Goal: Information Seeking & Learning: Learn about a topic

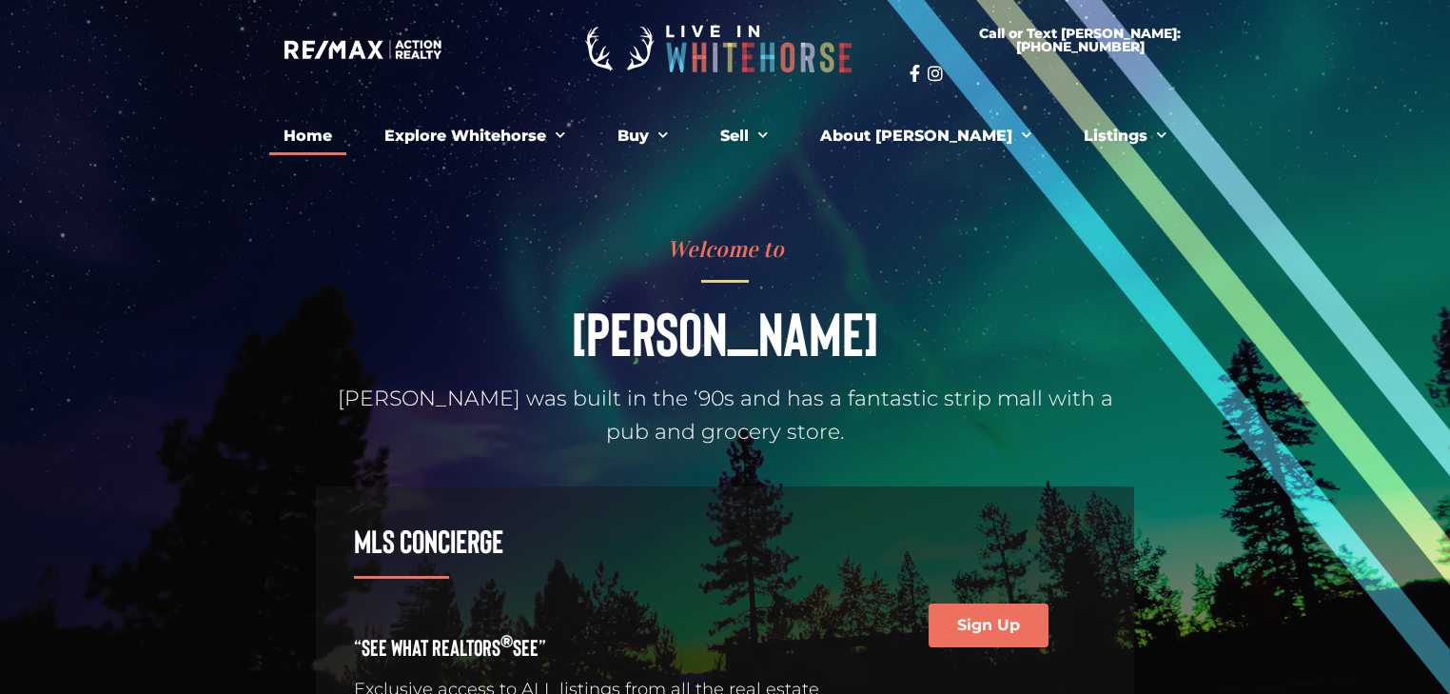
click at [346, 130] on link "Home" at bounding box center [307, 136] width 77 height 38
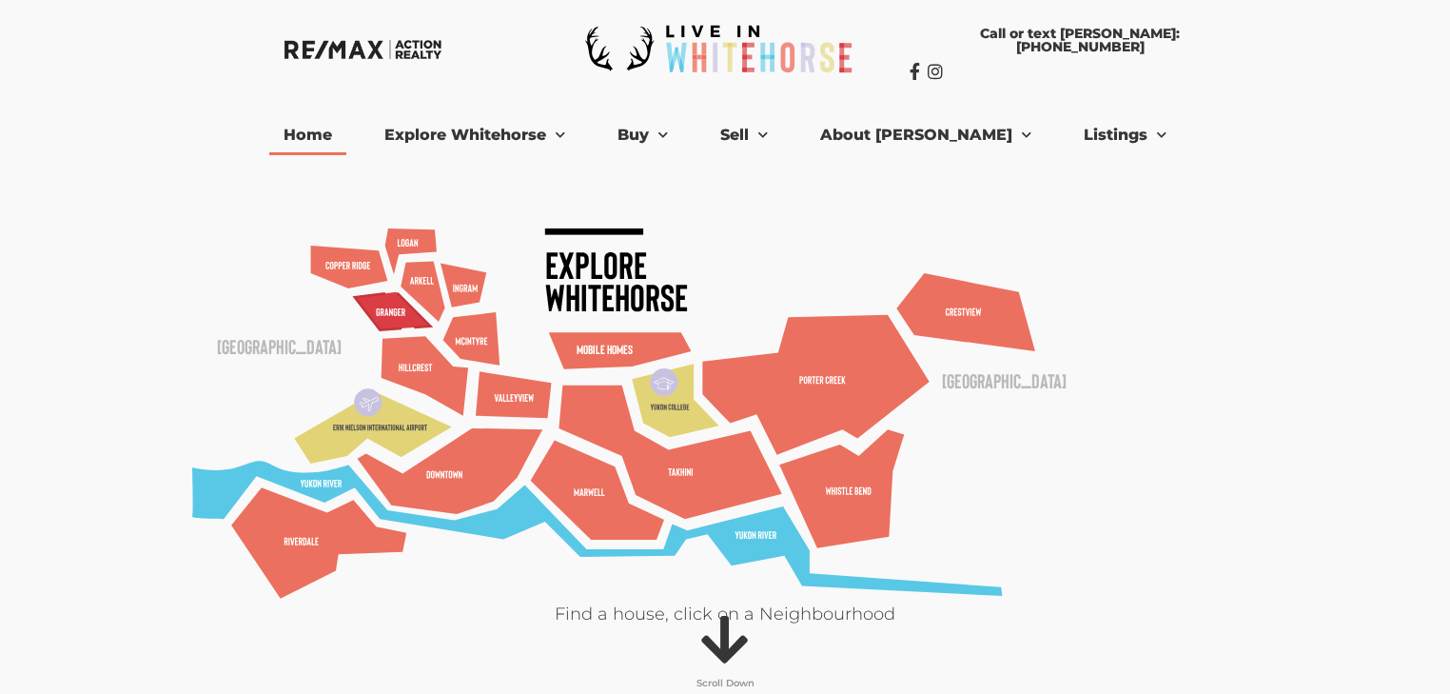
click at [383, 301] on polygon at bounding box center [393, 311] width 76 height 38
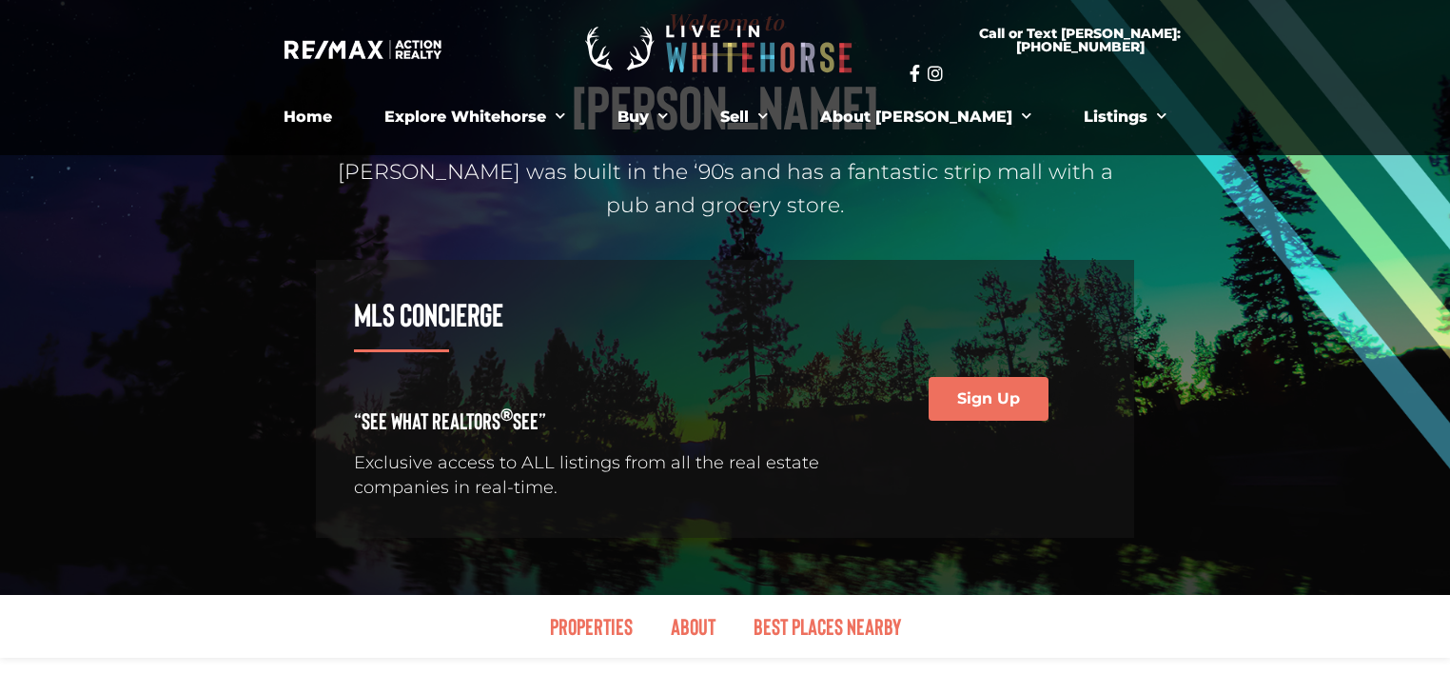
scroll to position [228, 0]
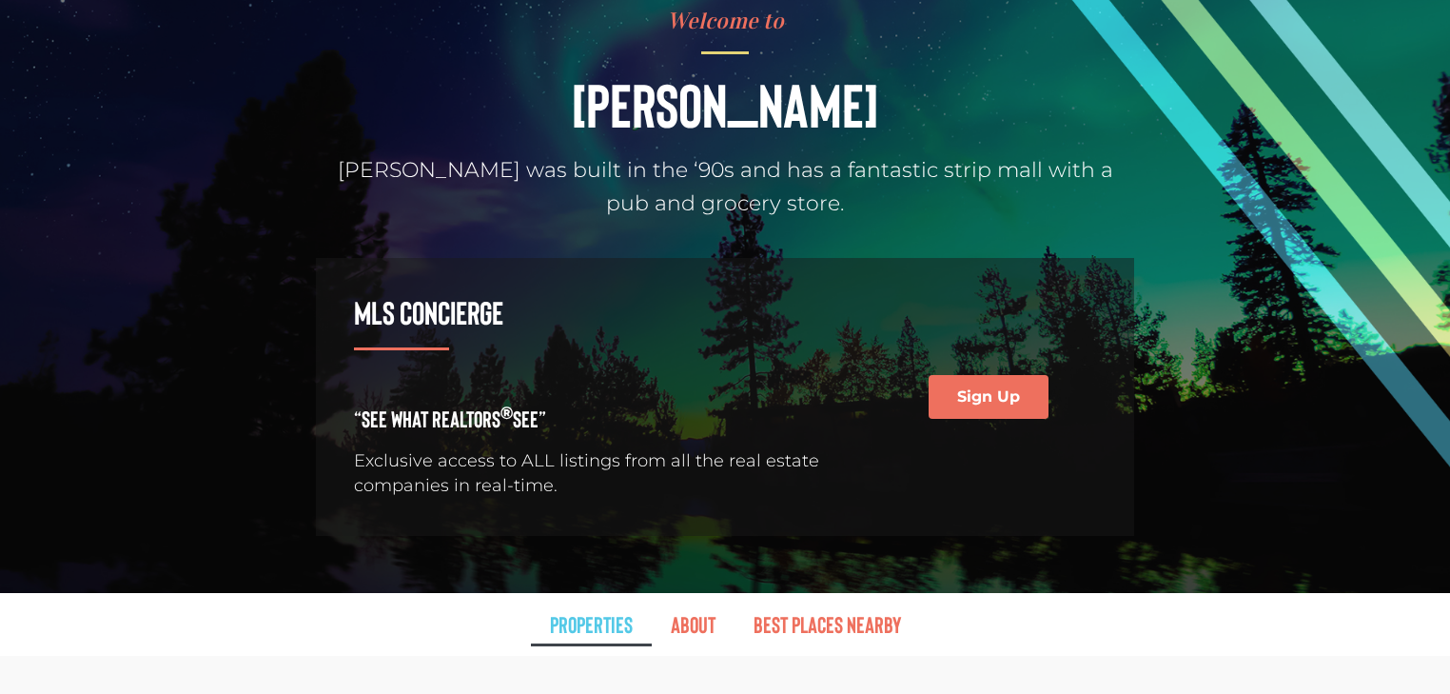
click at [580, 619] on link "Properties" at bounding box center [591, 624] width 121 height 44
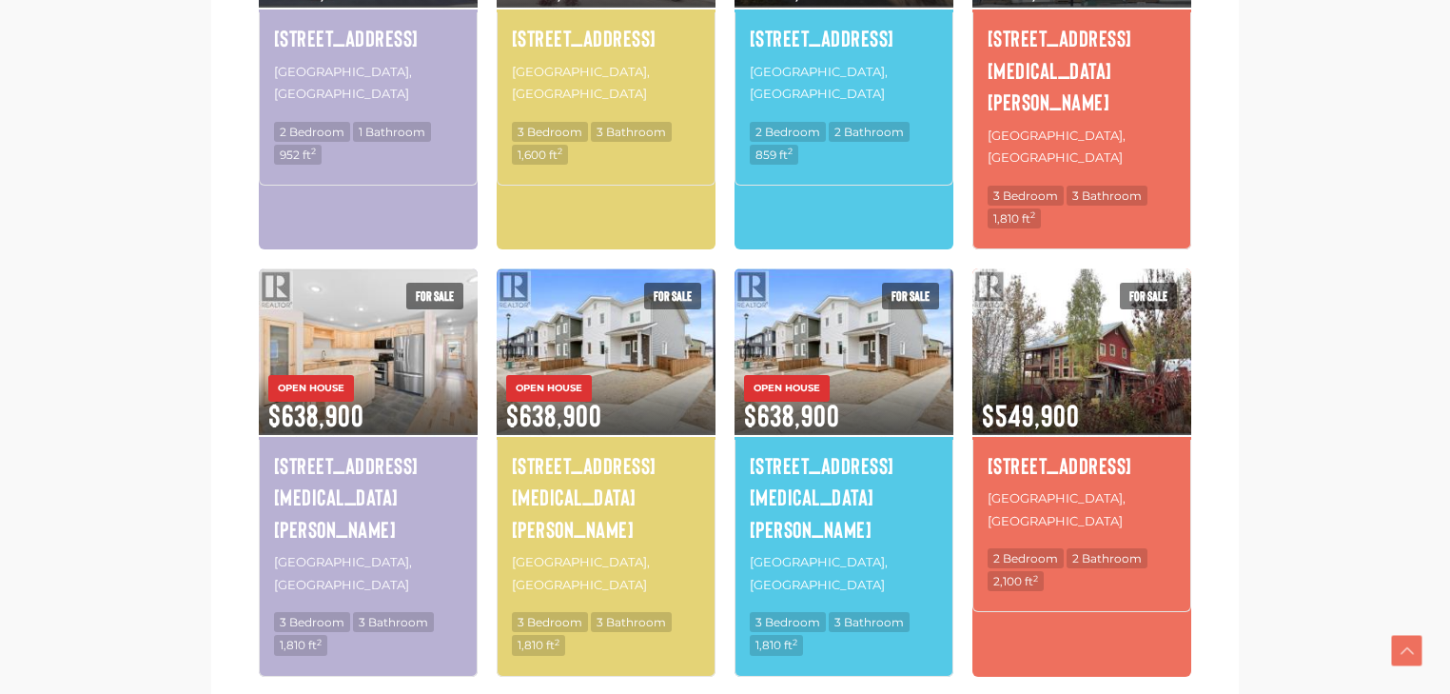
scroll to position [1233, 0]
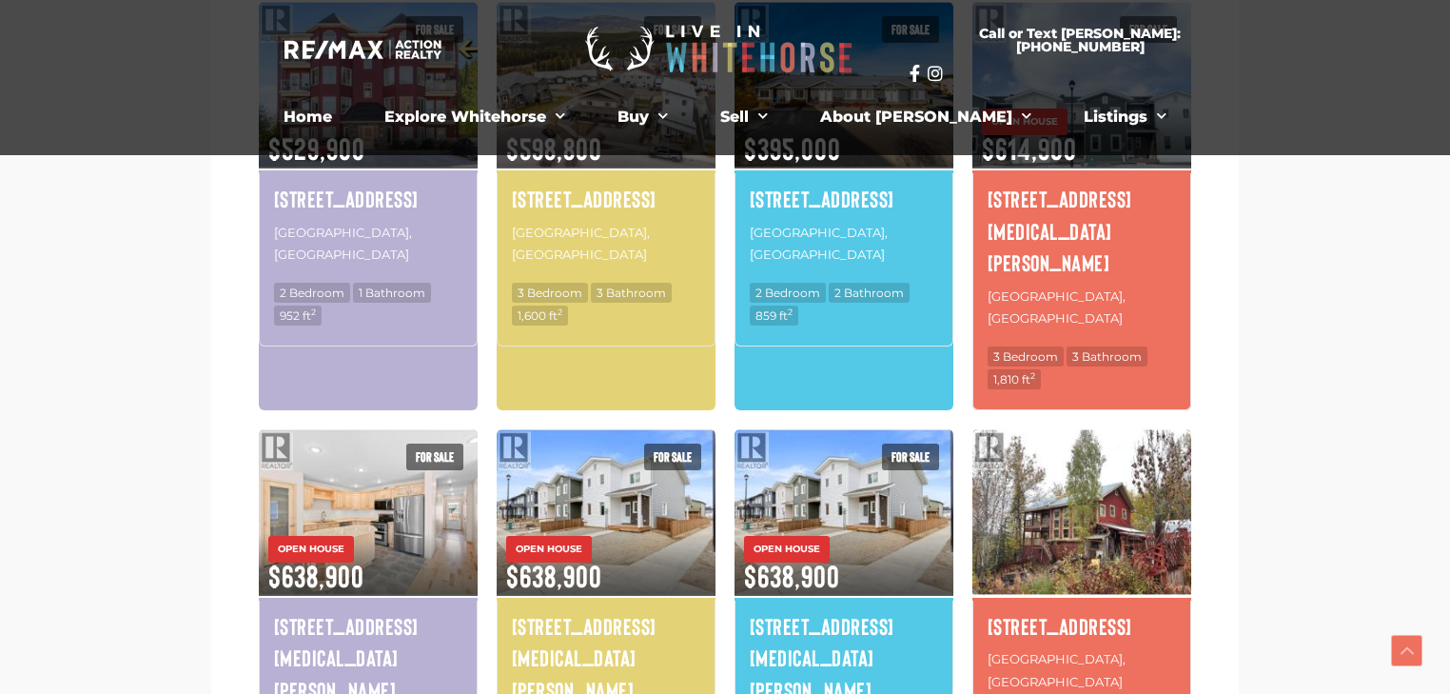
click at [1089, 434] on img at bounding box center [1082, 511] width 219 height 171
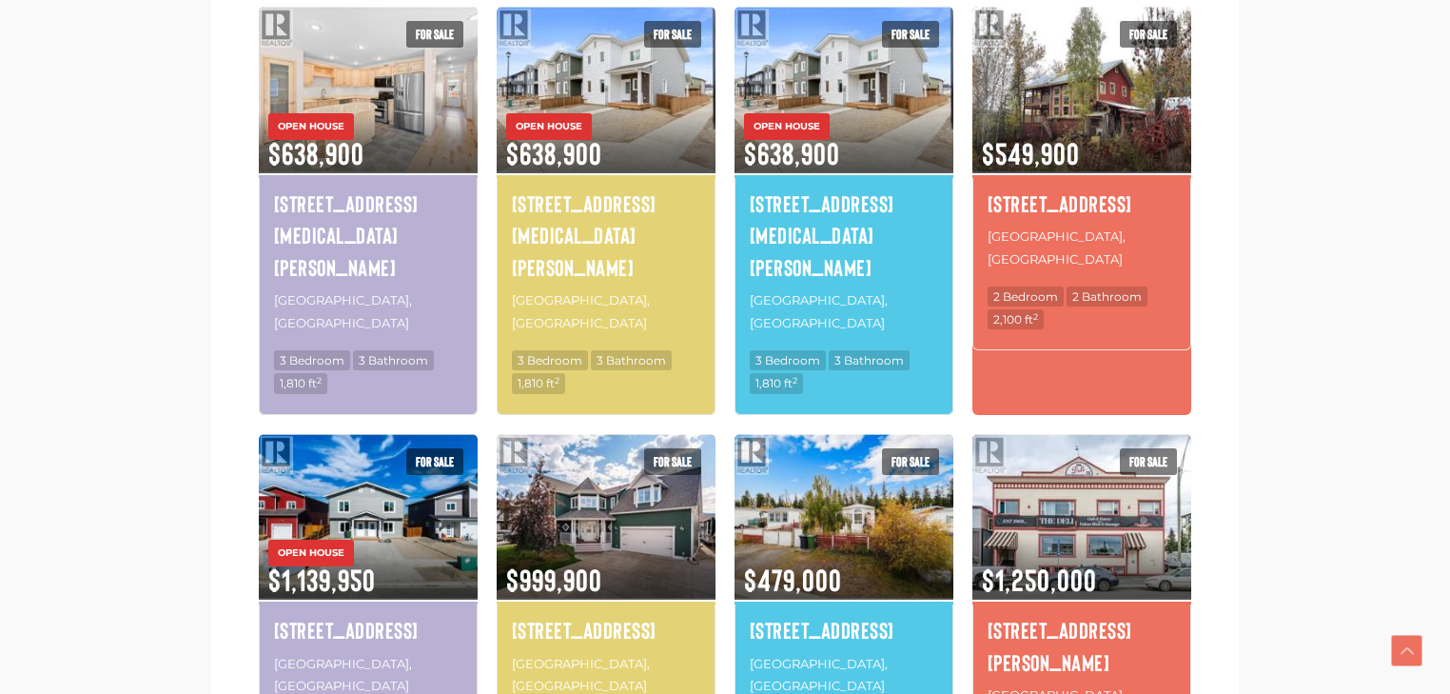
scroll to position [1690, 0]
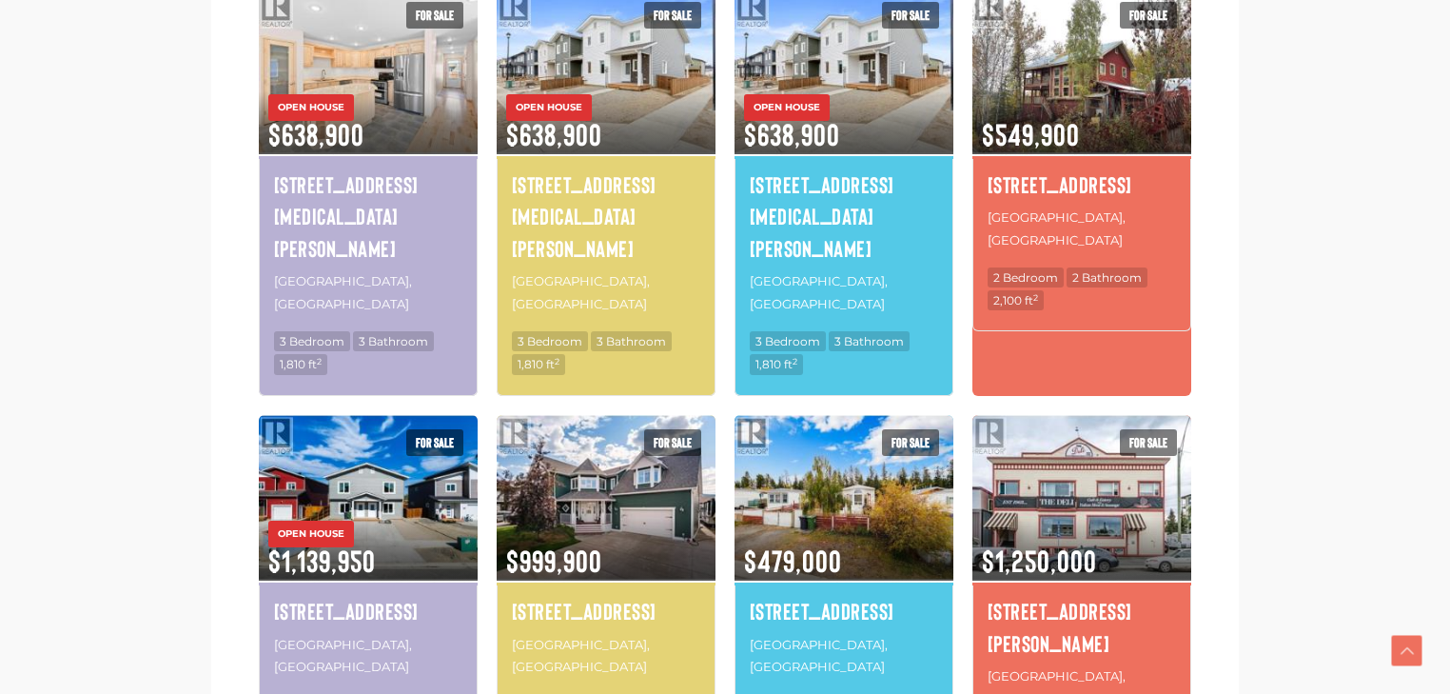
scroll to position [1679, 0]
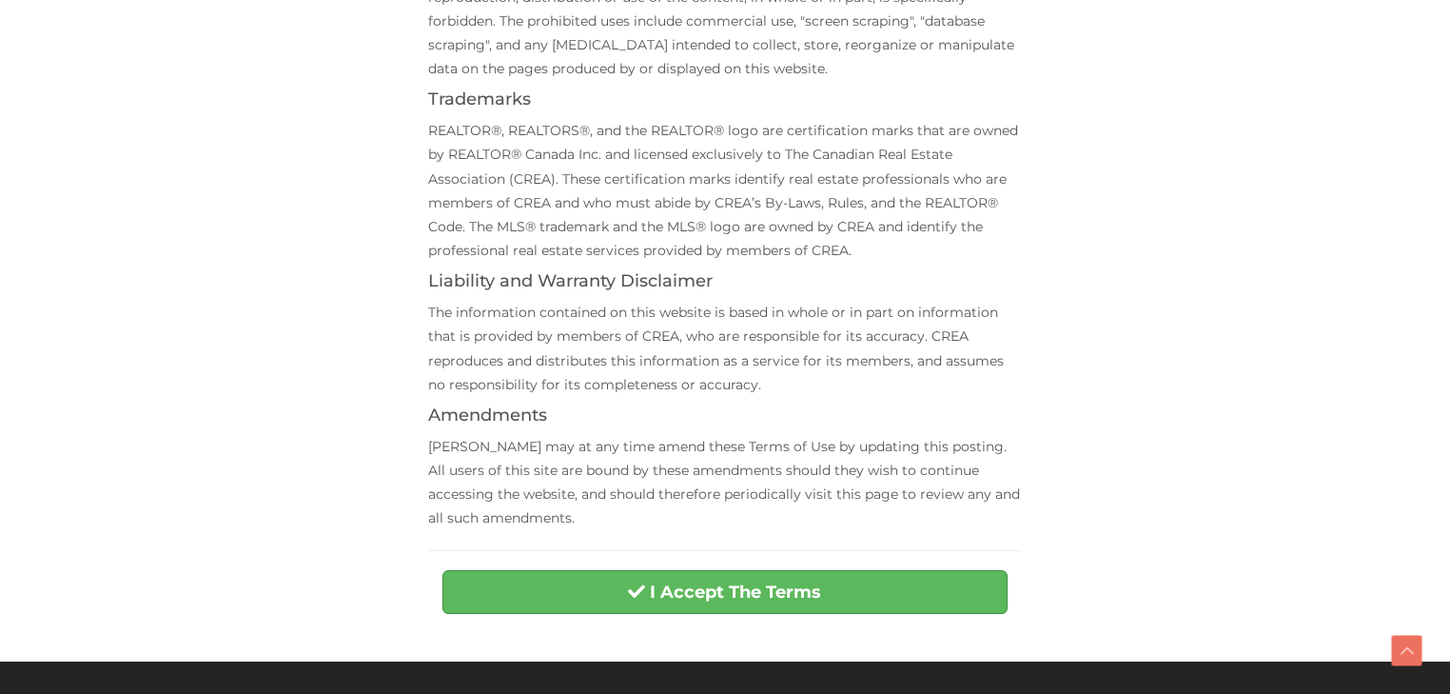
scroll to position [685, 0]
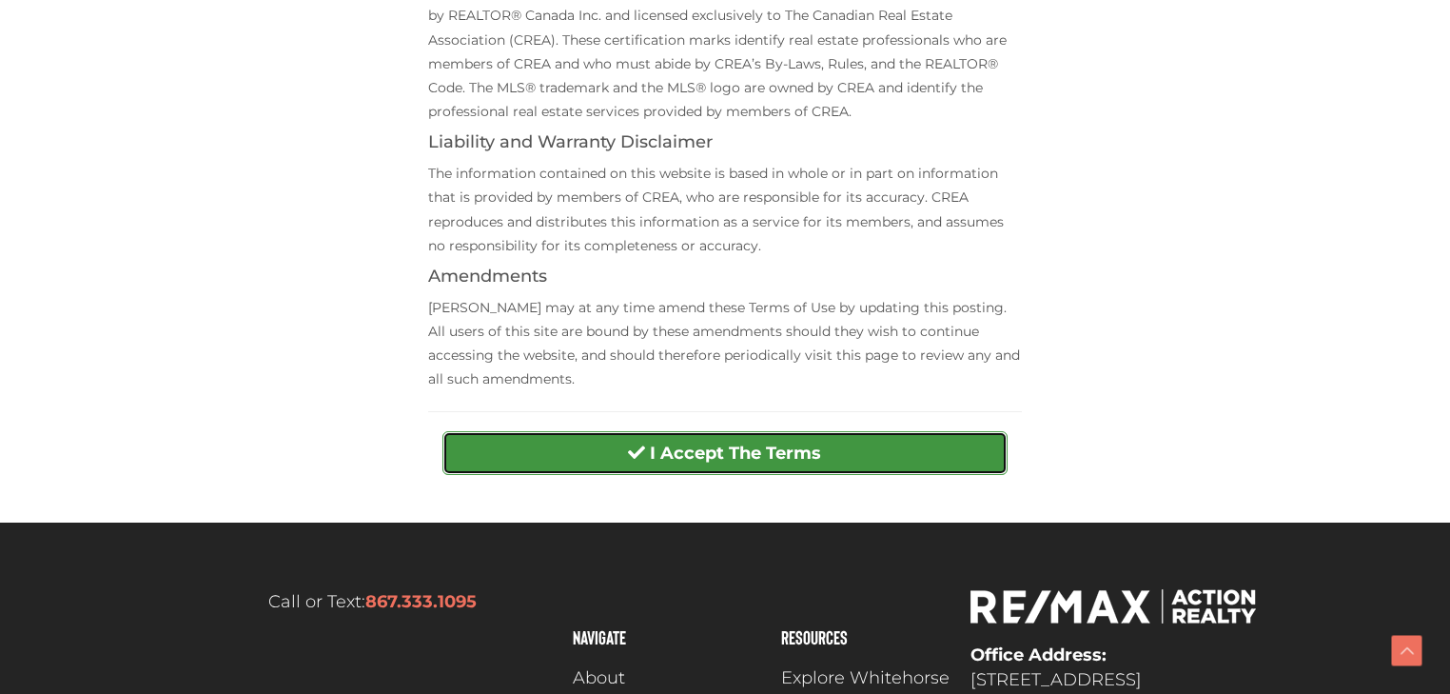
click at [613, 438] on button "I Accept The Terms" at bounding box center [724, 453] width 564 height 44
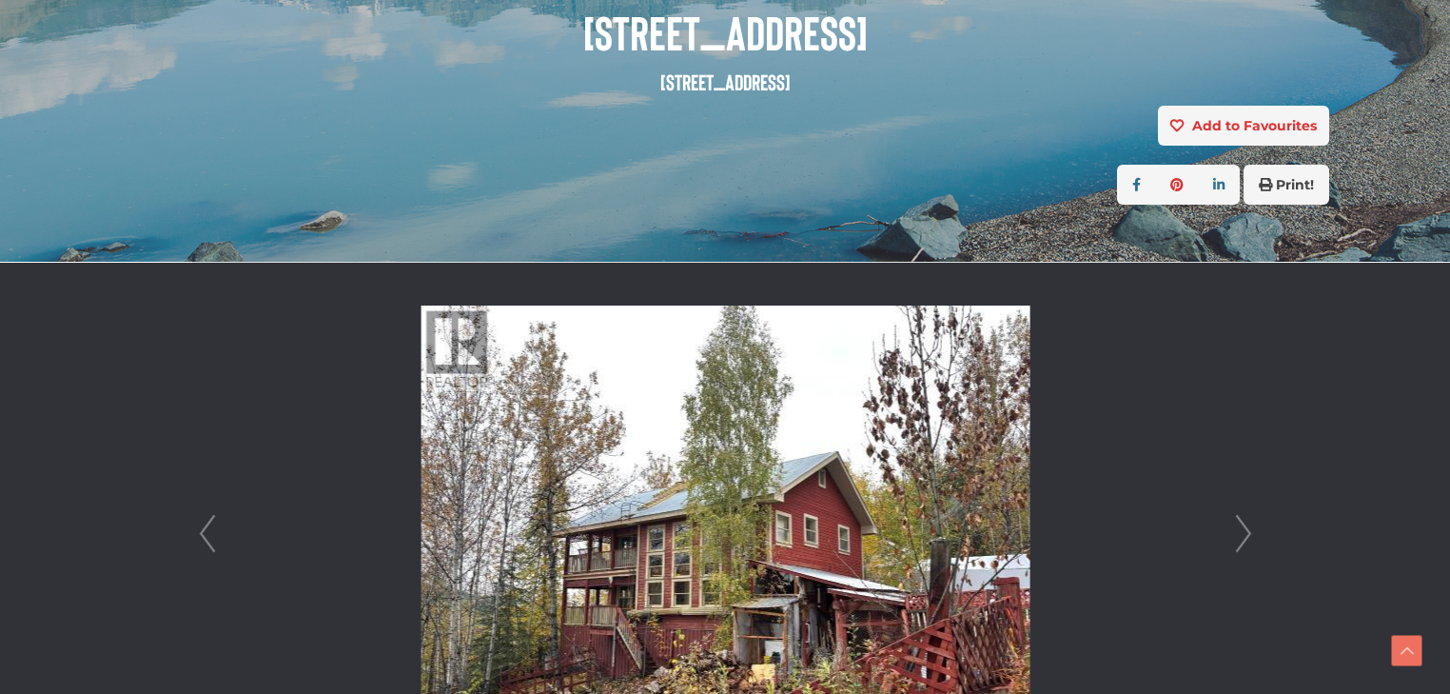
scroll to position [457, 0]
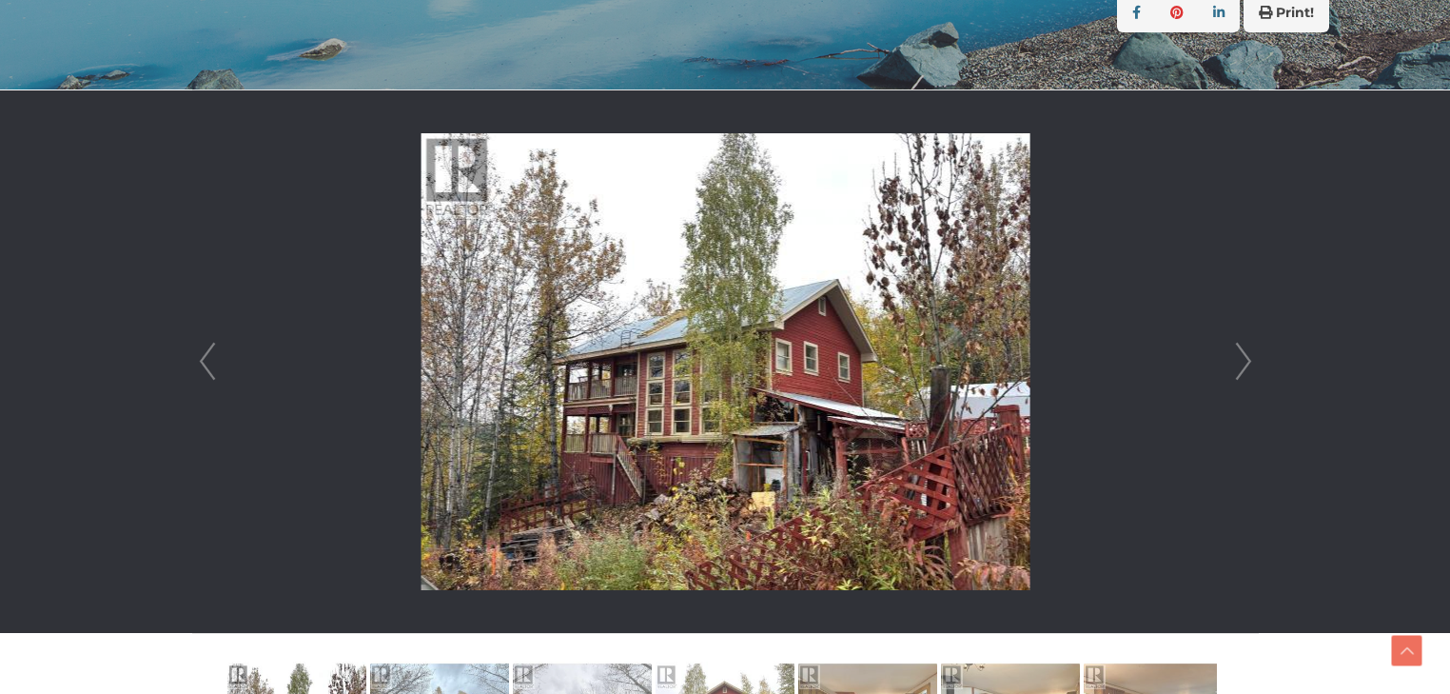
click at [1242, 357] on link "Next" at bounding box center [1243, 361] width 29 height 542
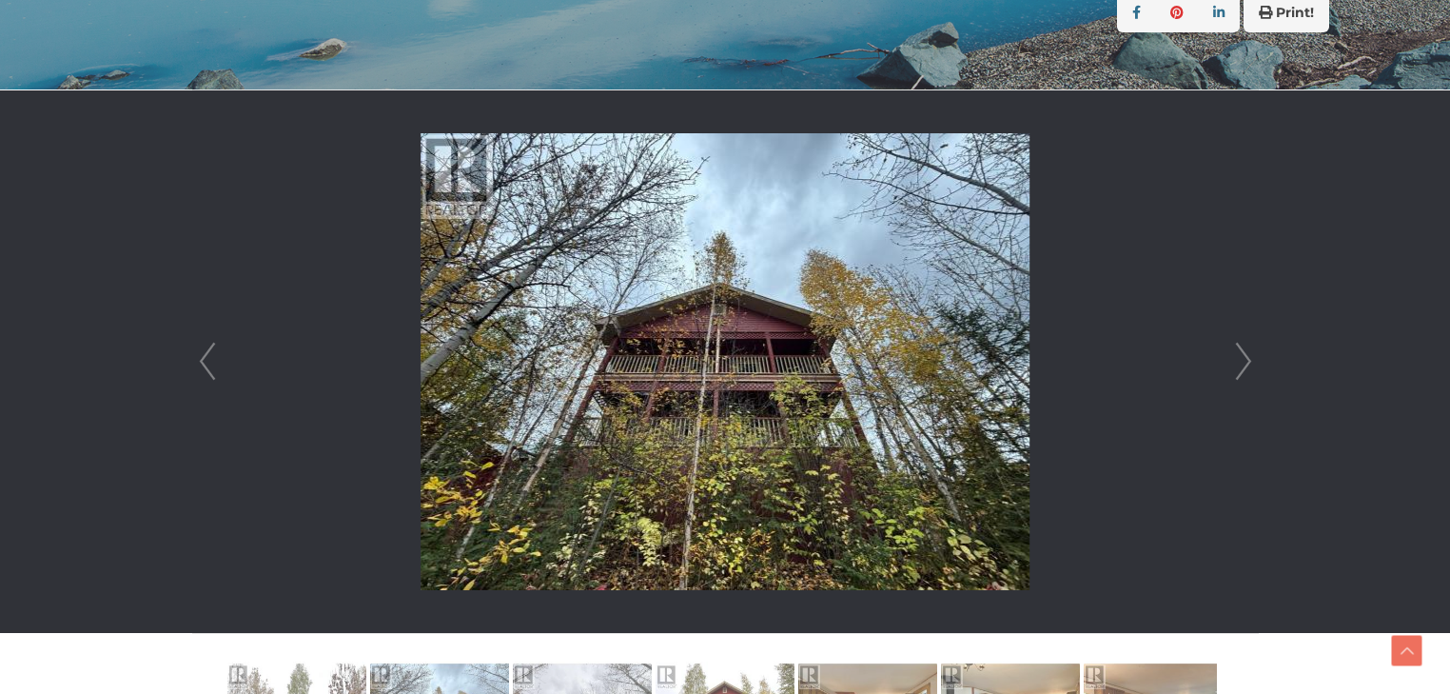
click at [1242, 357] on link "Next" at bounding box center [1243, 361] width 29 height 542
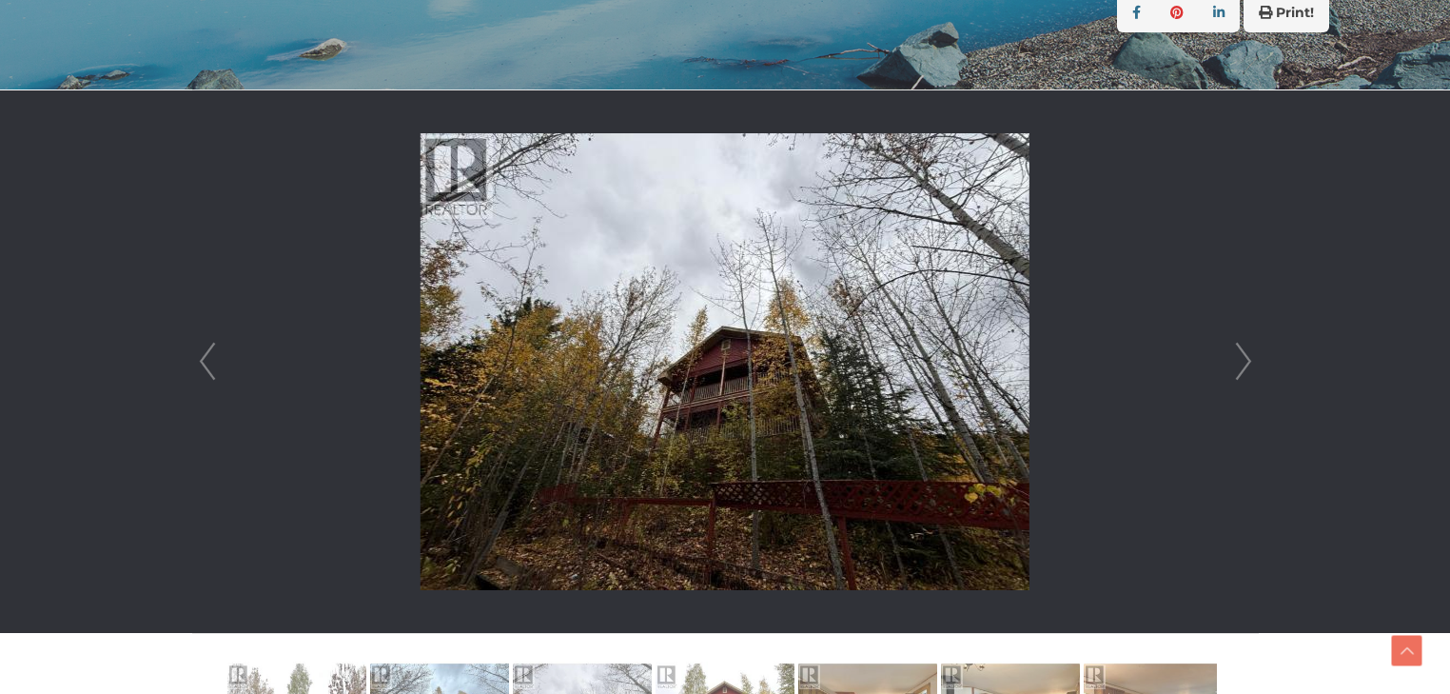
click at [1242, 357] on link "Next" at bounding box center [1243, 361] width 29 height 542
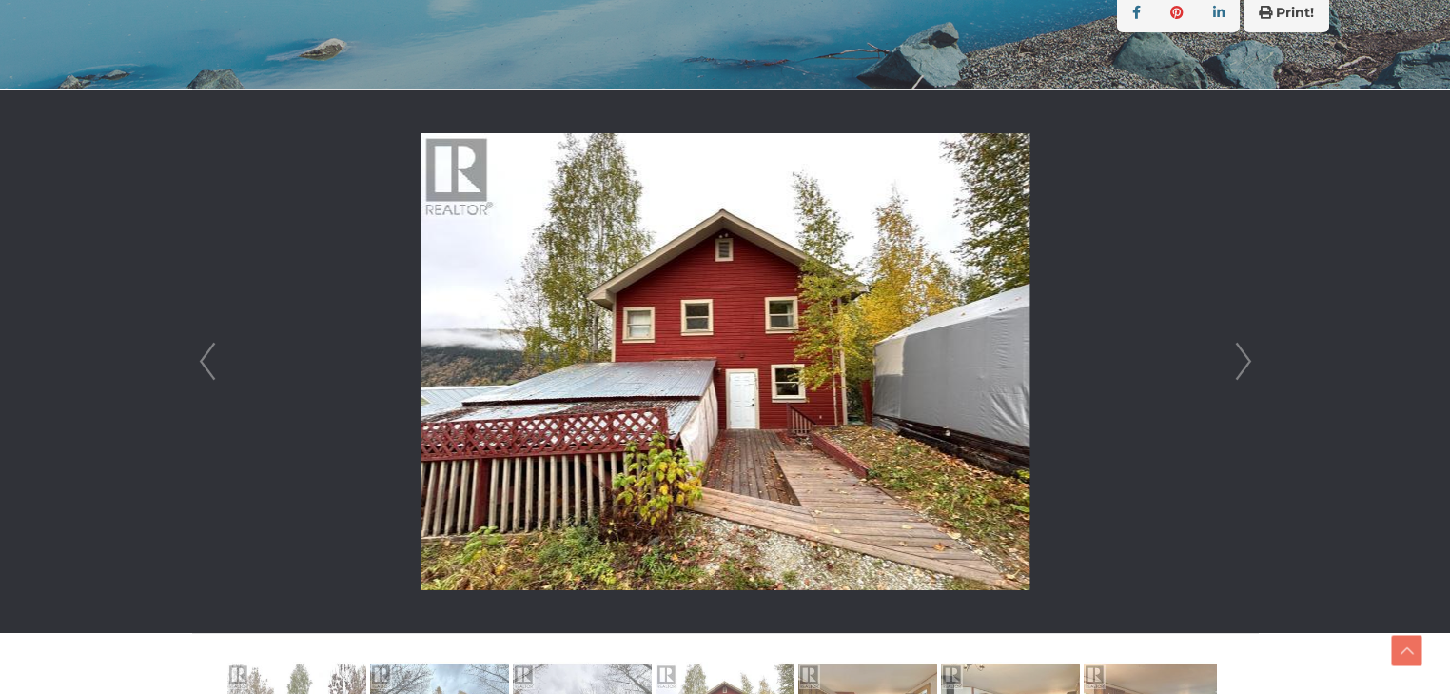
click at [1242, 357] on link "Next" at bounding box center [1243, 361] width 29 height 542
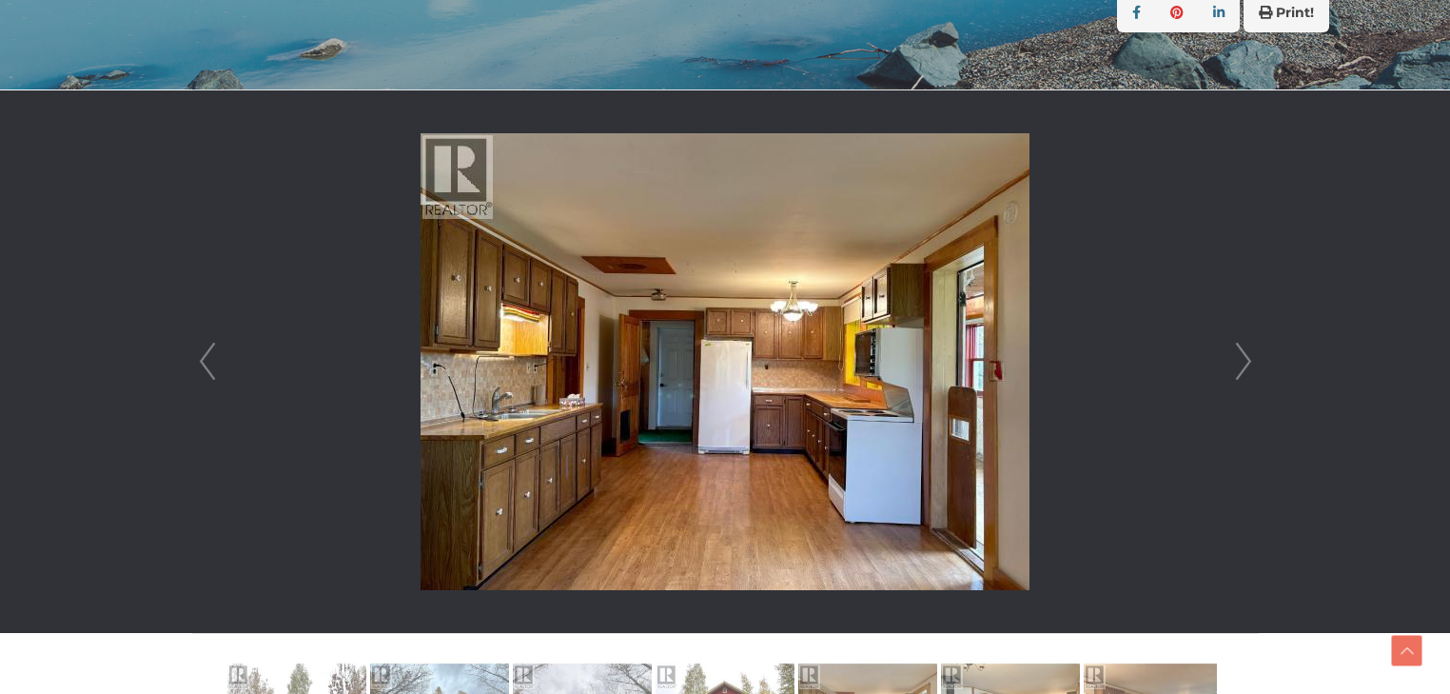
click at [1242, 357] on link "Next" at bounding box center [1243, 361] width 29 height 542
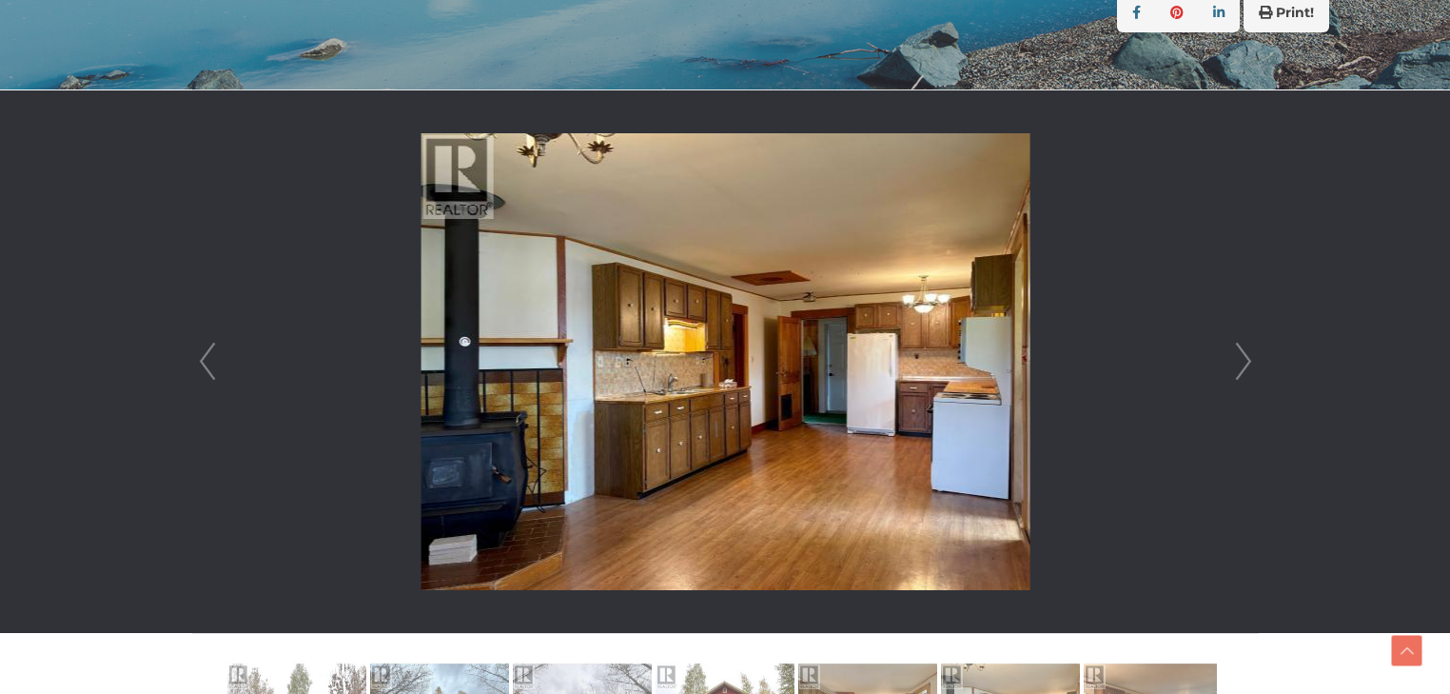
click at [1242, 357] on link "Next" at bounding box center [1243, 361] width 29 height 542
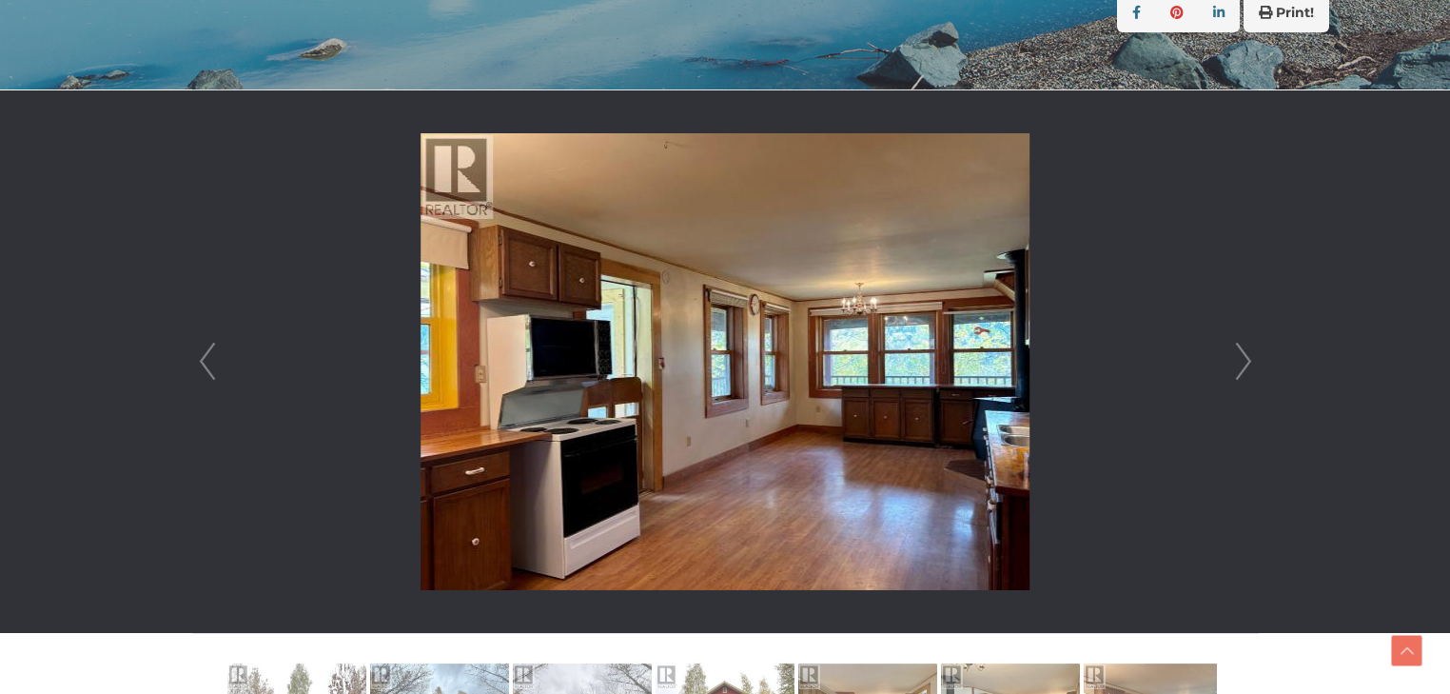
click at [1242, 357] on link "Next" at bounding box center [1243, 361] width 29 height 542
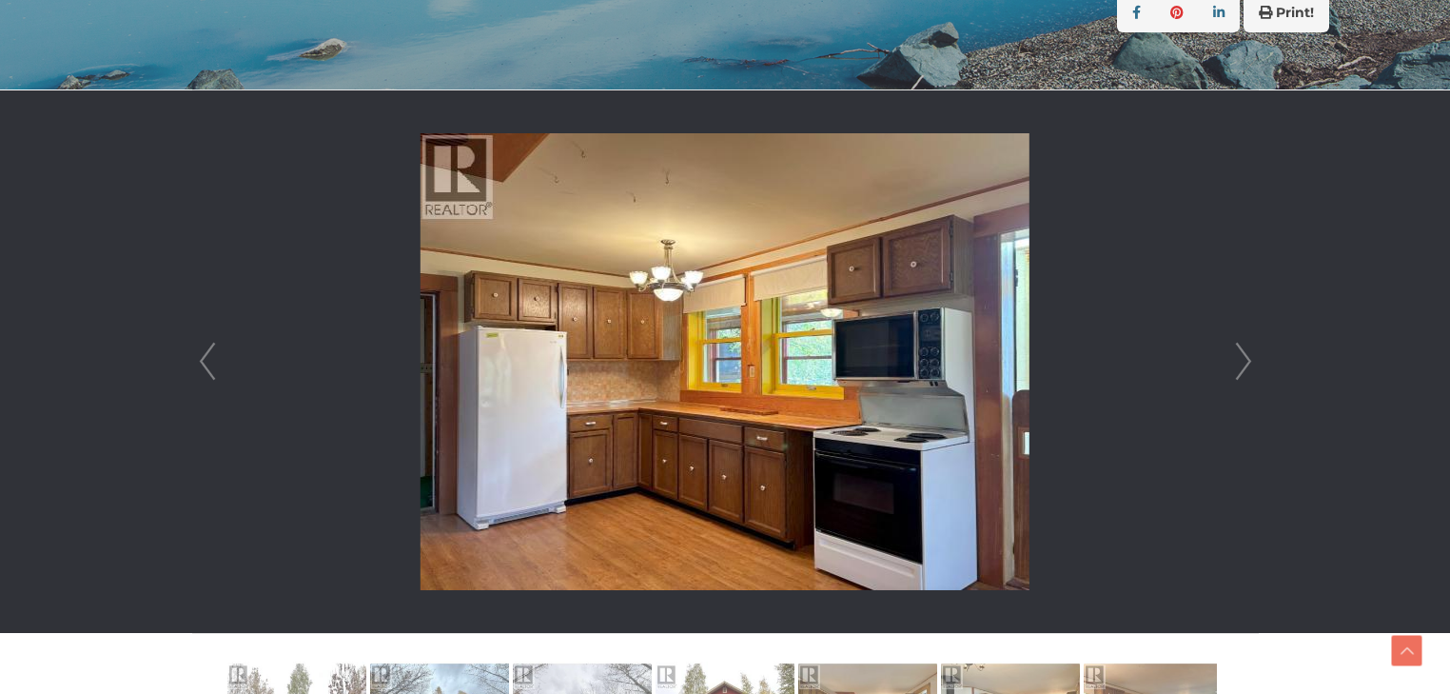
click at [1242, 357] on link "Next" at bounding box center [1243, 361] width 29 height 542
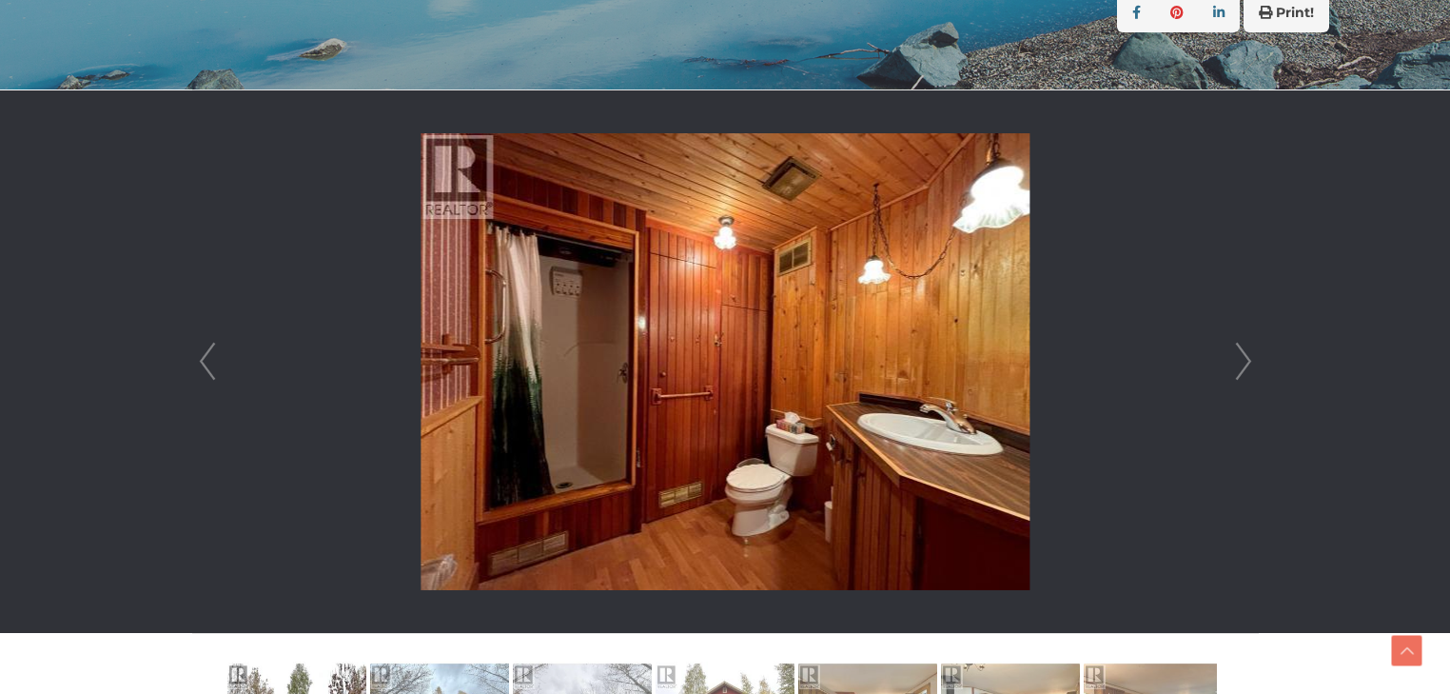
click at [1242, 357] on link "Next" at bounding box center [1243, 361] width 29 height 542
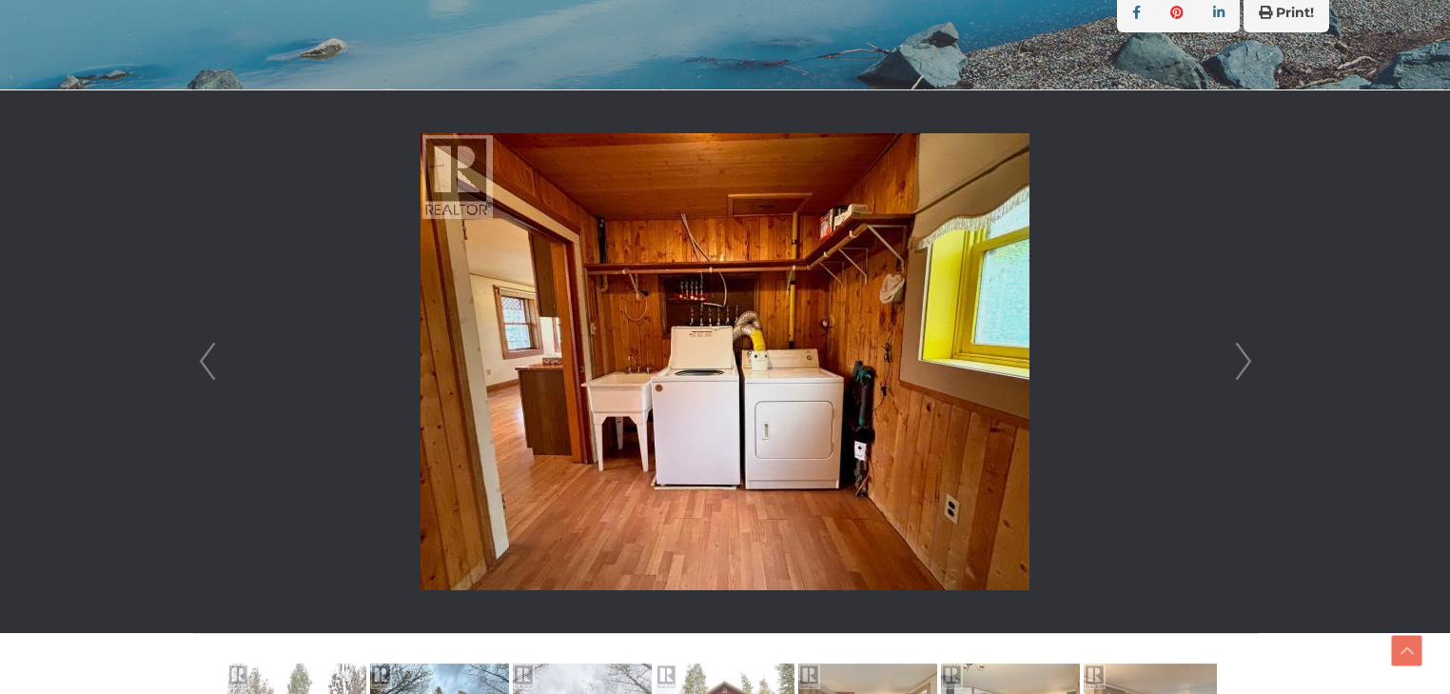
click at [1242, 357] on link "Next" at bounding box center [1243, 361] width 29 height 542
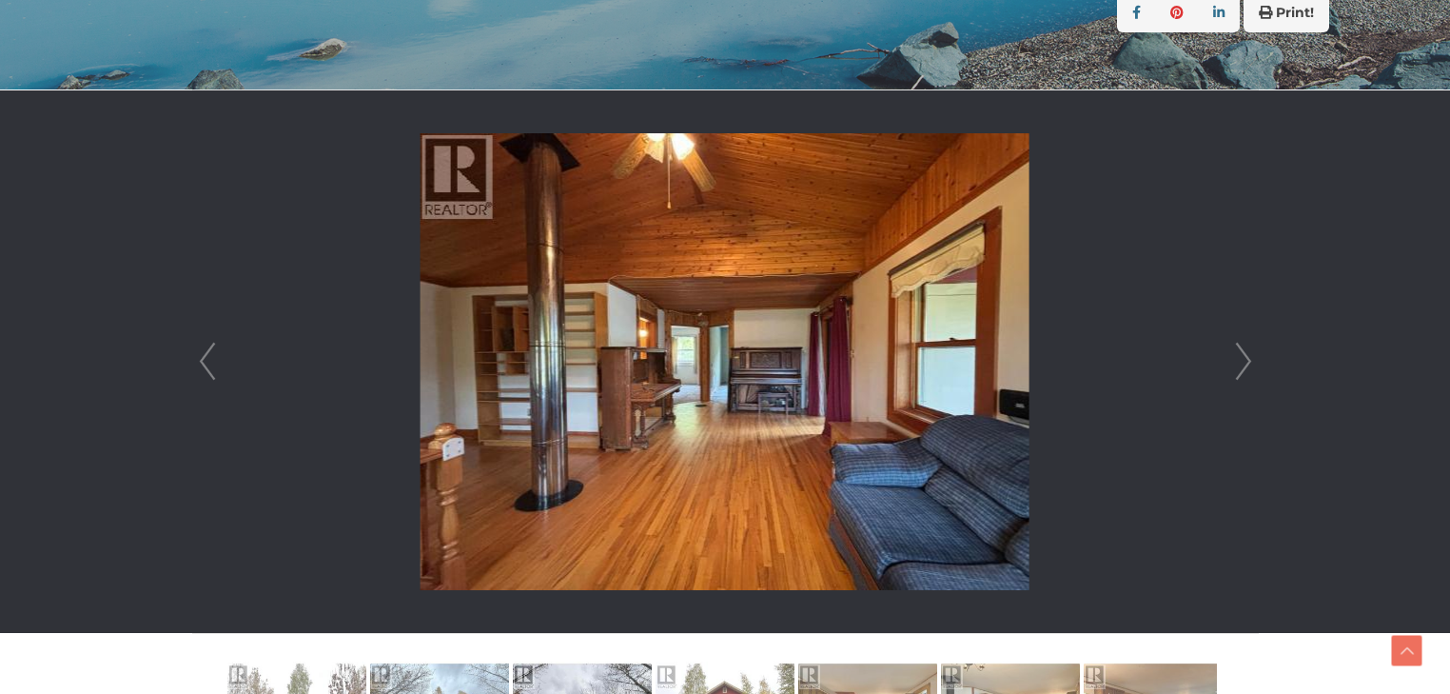
click at [1242, 357] on link "Next" at bounding box center [1243, 361] width 29 height 542
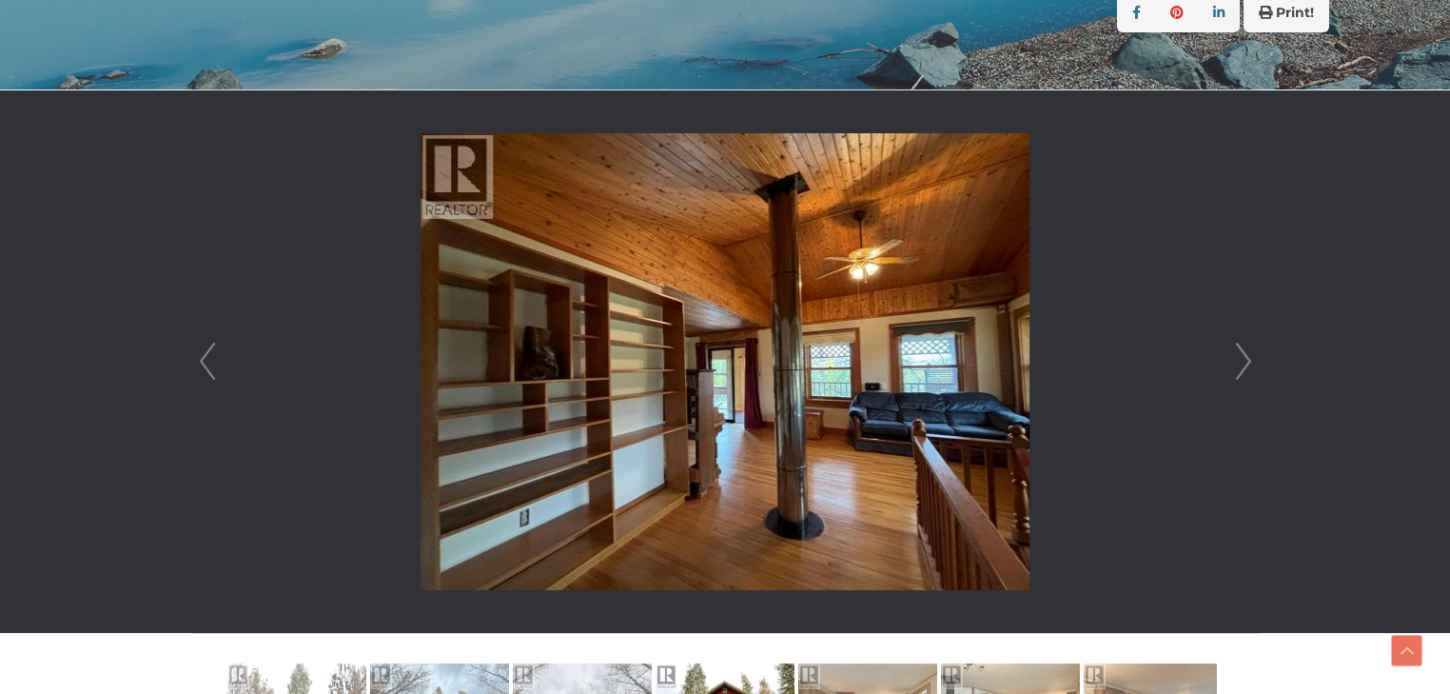
click at [1242, 357] on link "Next" at bounding box center [1243, 361] width 29 height 542
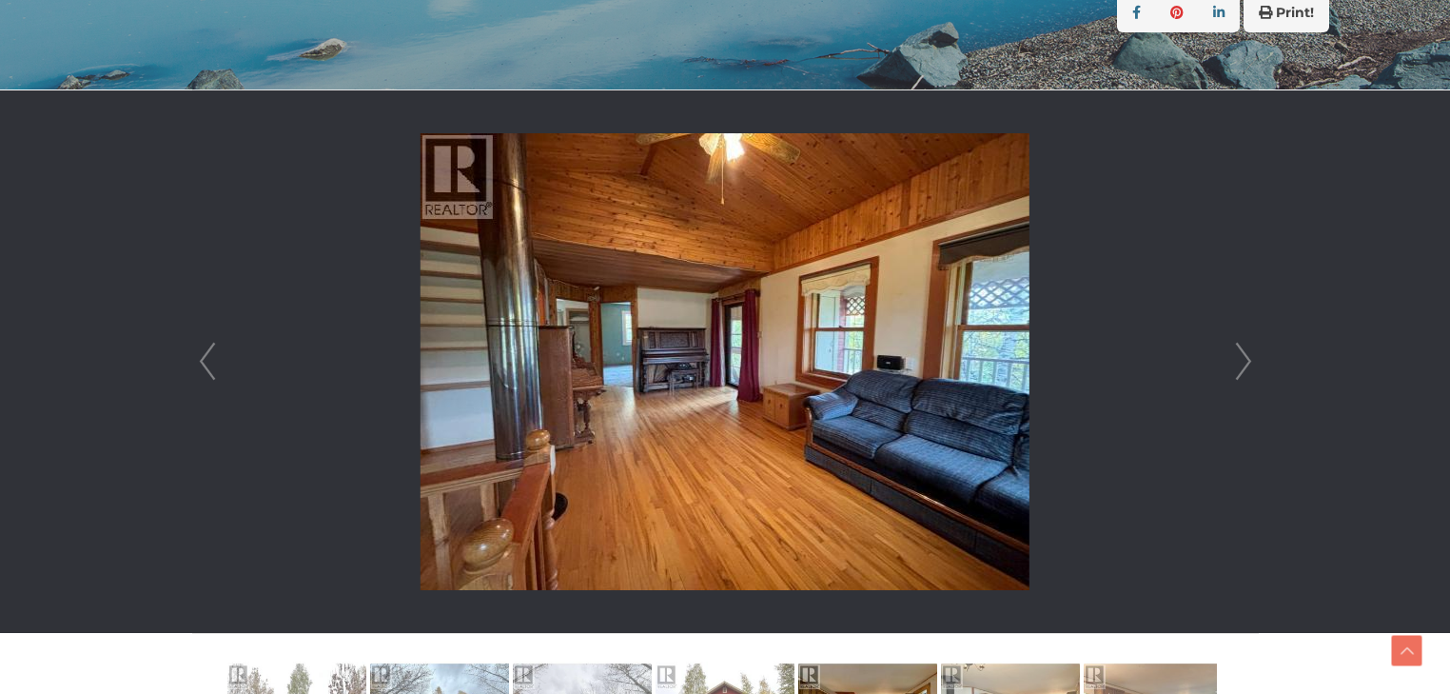
click at [1242, 357] on link "Next" at bounding box center [1243, 361] width 29 height 542
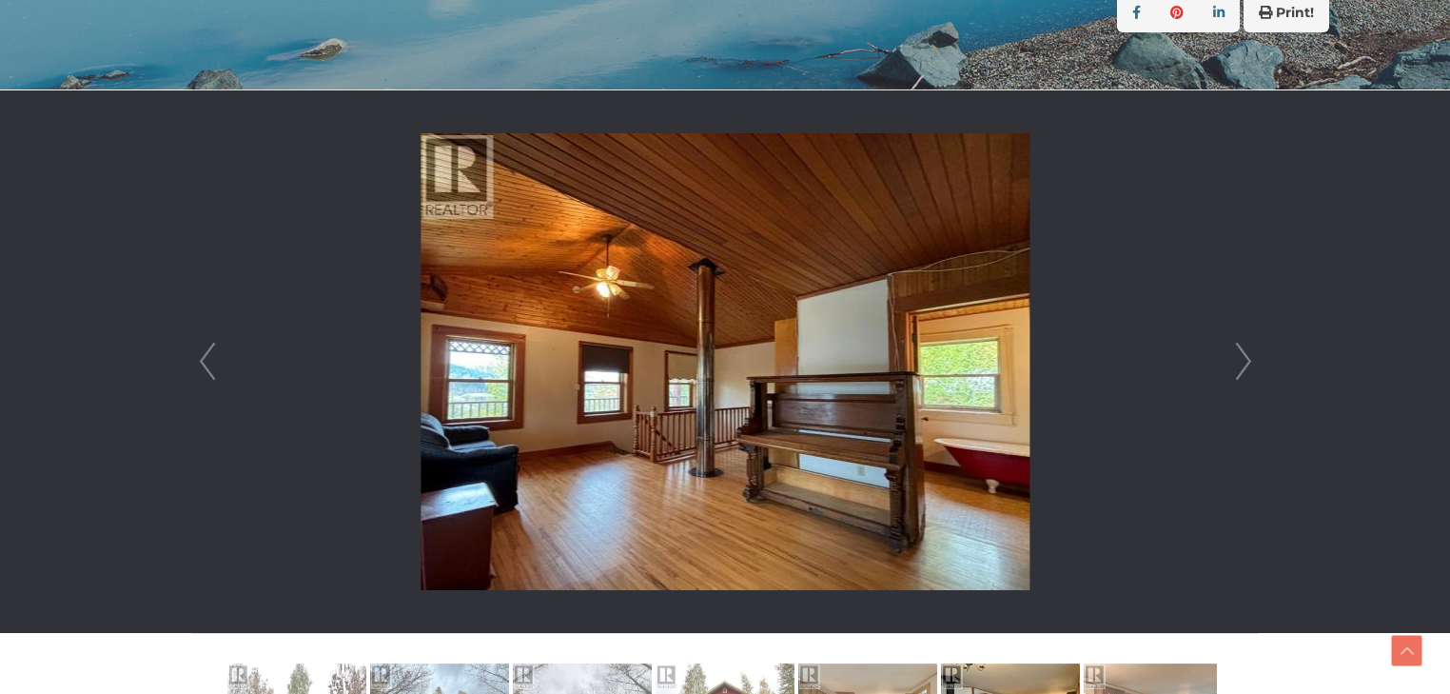
click at [1242, 357] on link "Next" at bounding box center [1243, 361] width 29 height 542
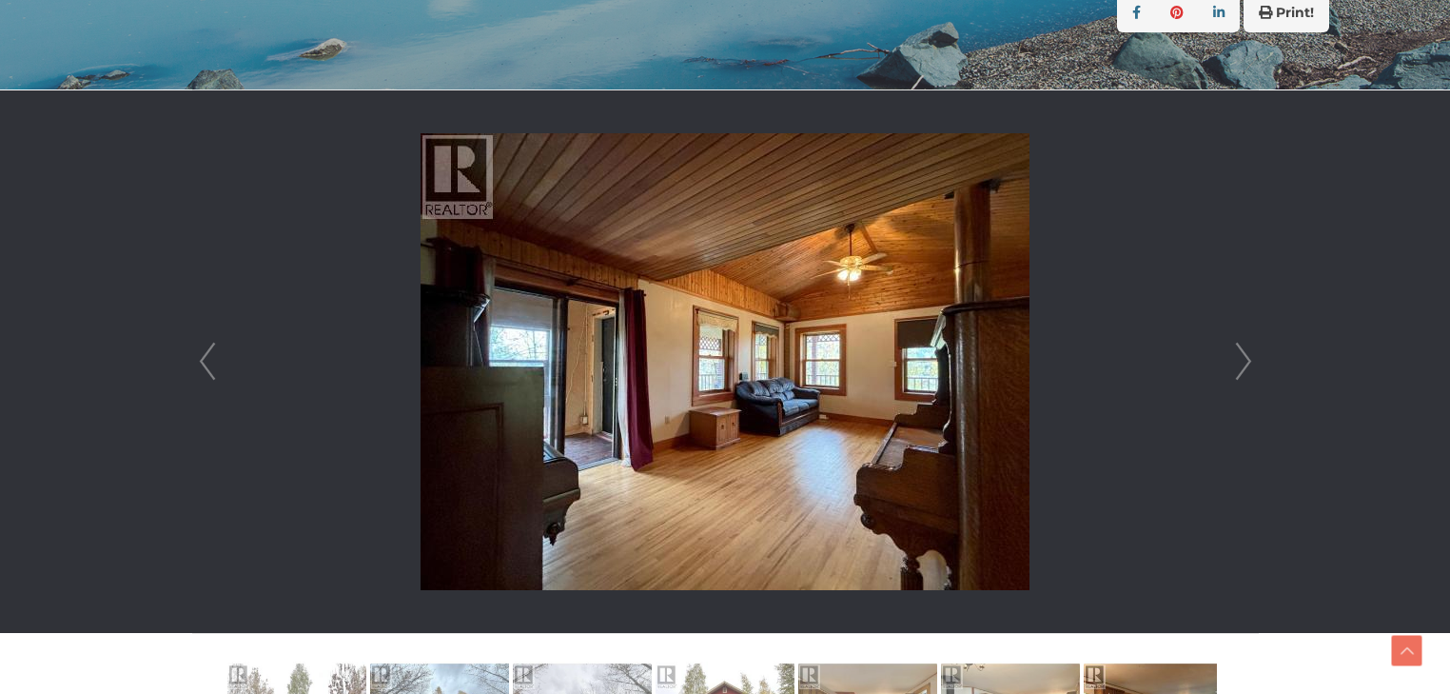
click at [1242, 357] on link "Next" at bounding box center [1243, 361] width 29 height 542
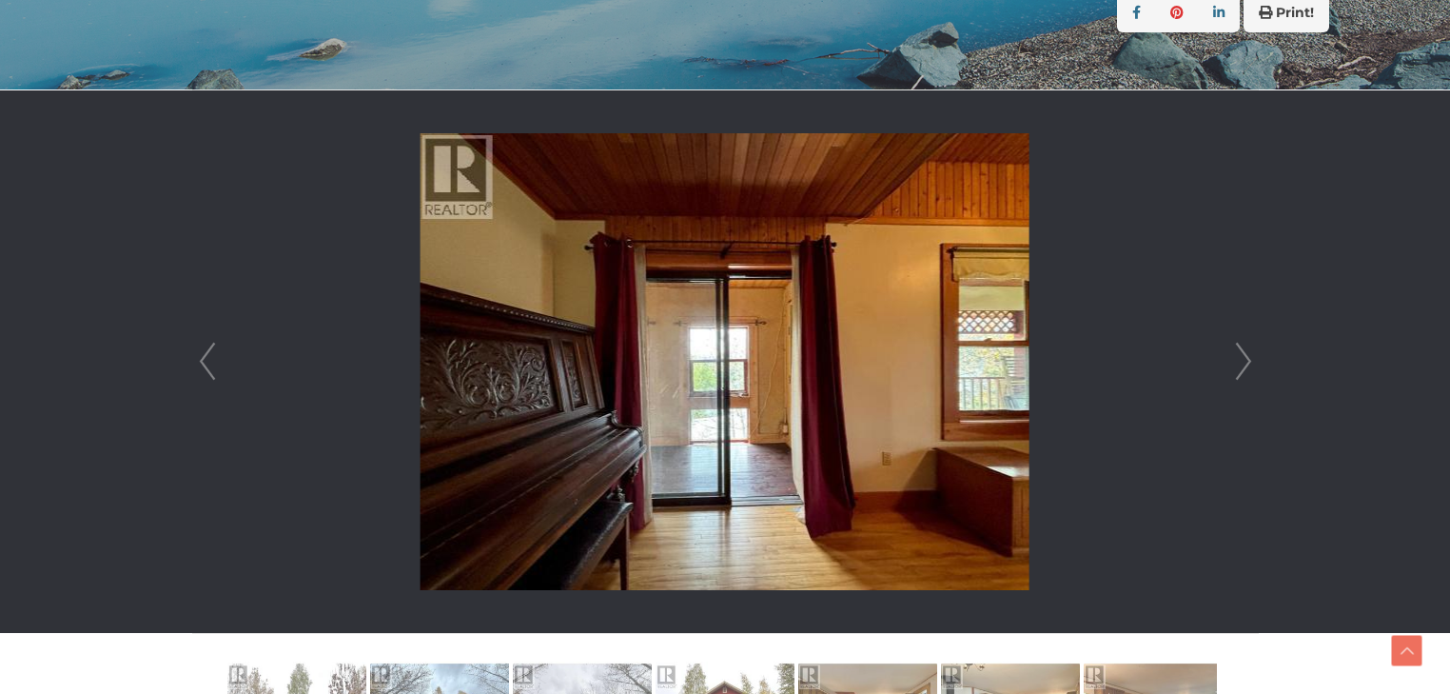
click at [1242, 357] on link "Next" at bounding box center [1243, 361] width 29 height 542
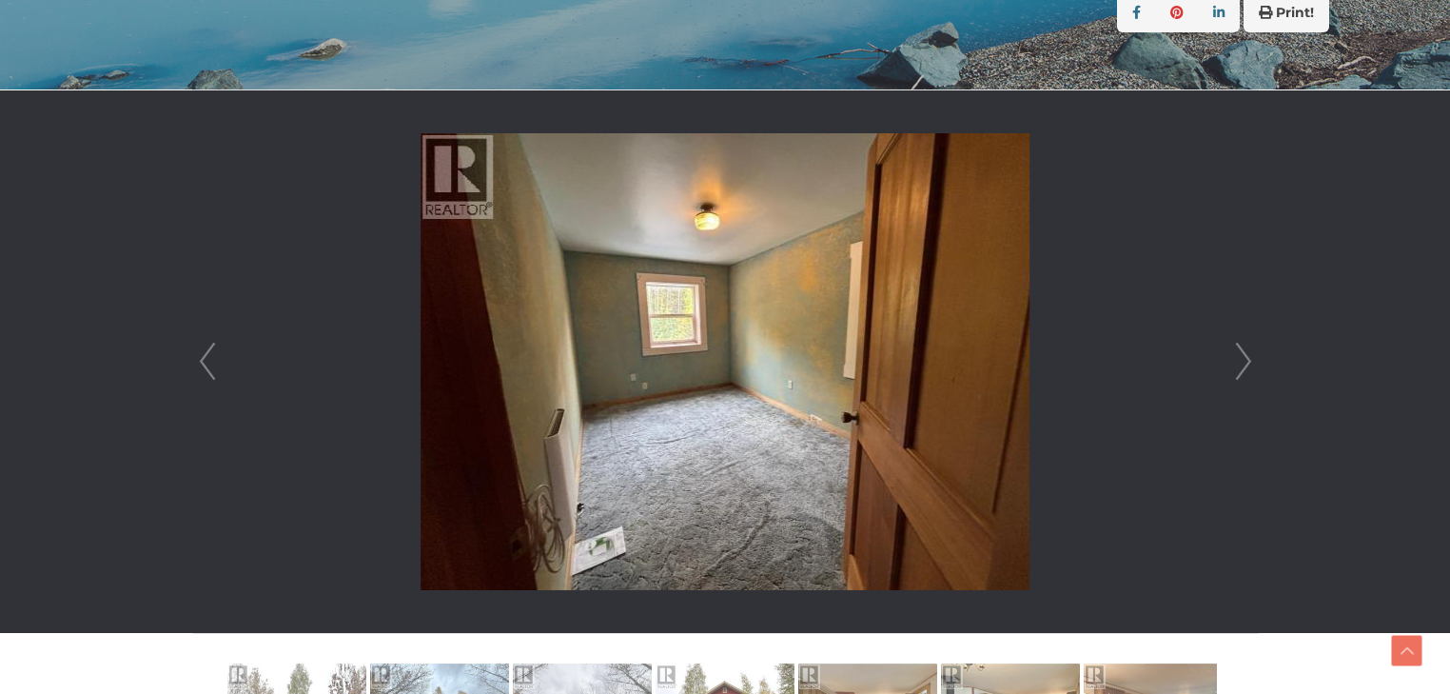
click at [1242, 357] on link "Next" at bounding box center [1243, 361] width 29 height 542
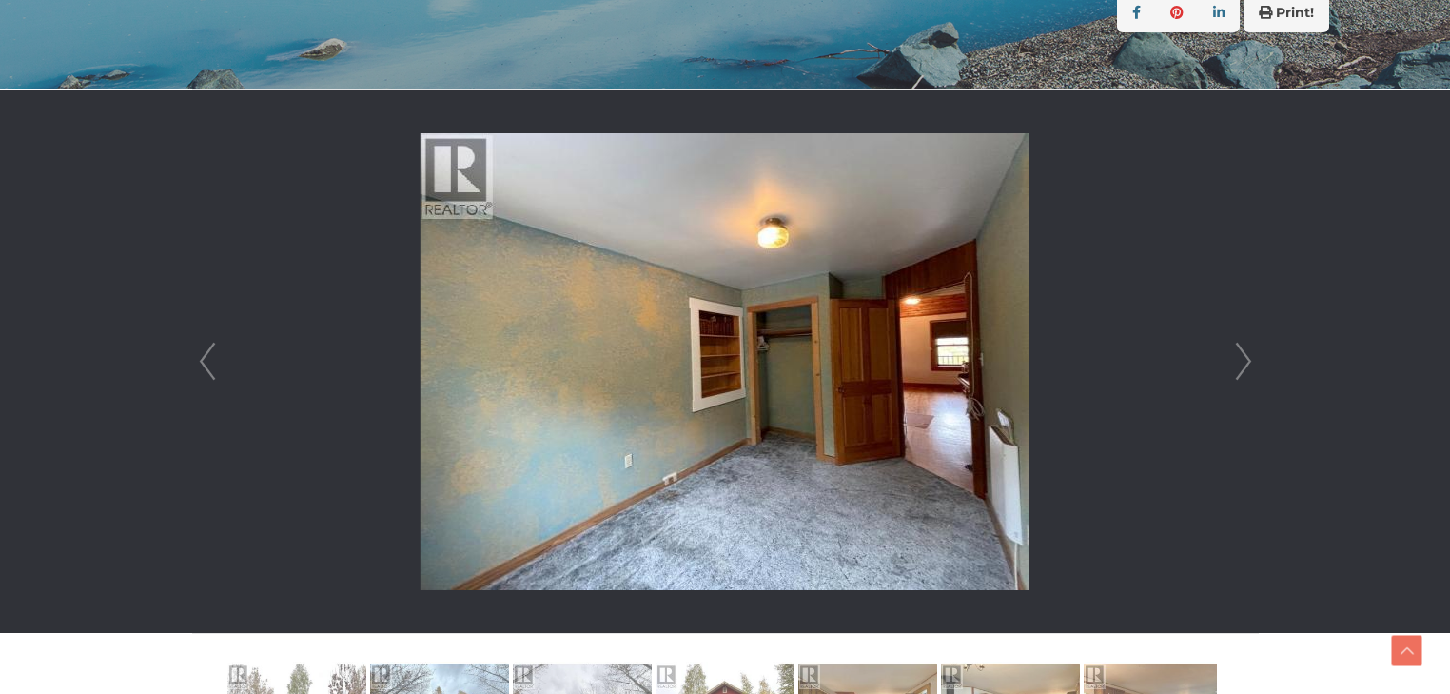
click at [1242, 357] on link "Next" at bounding box center [1243, 361] width 29 height 542
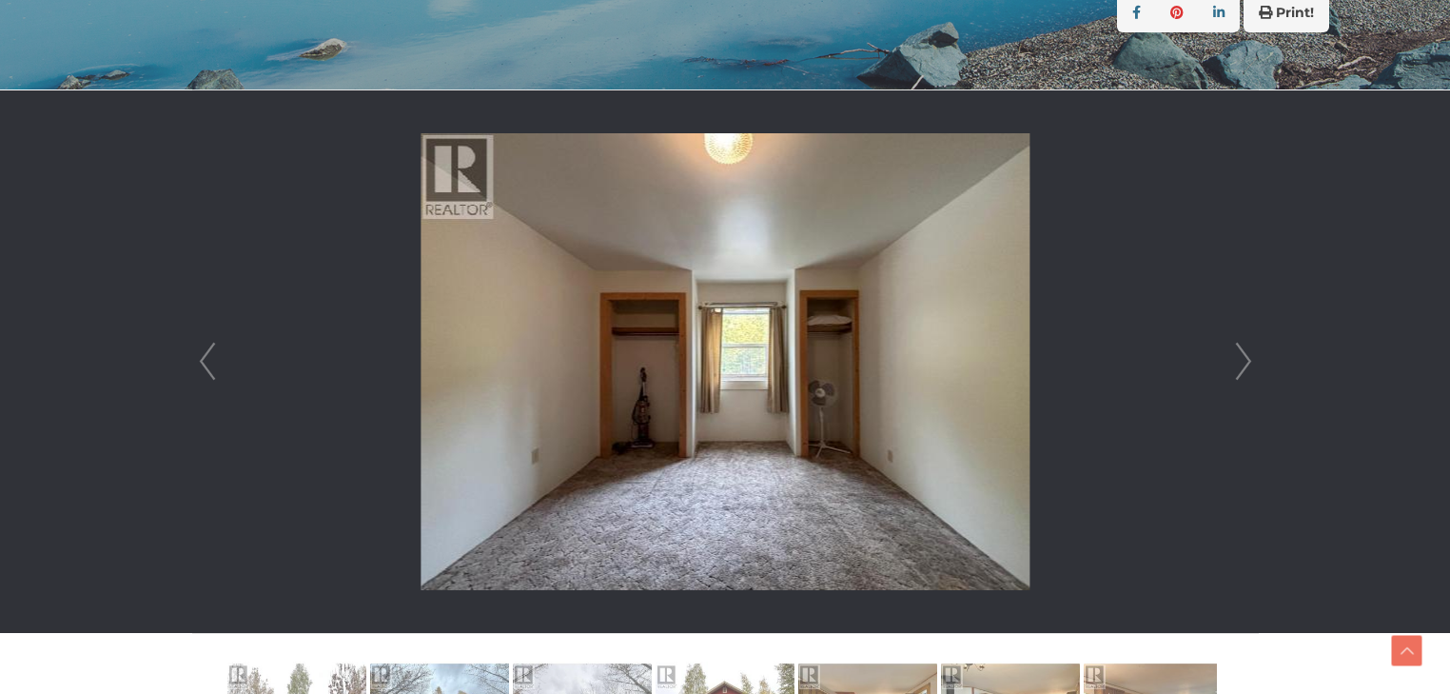
click at [1242, 357] on link "Next" at bounding box center [1243, 361] width 29 height 542
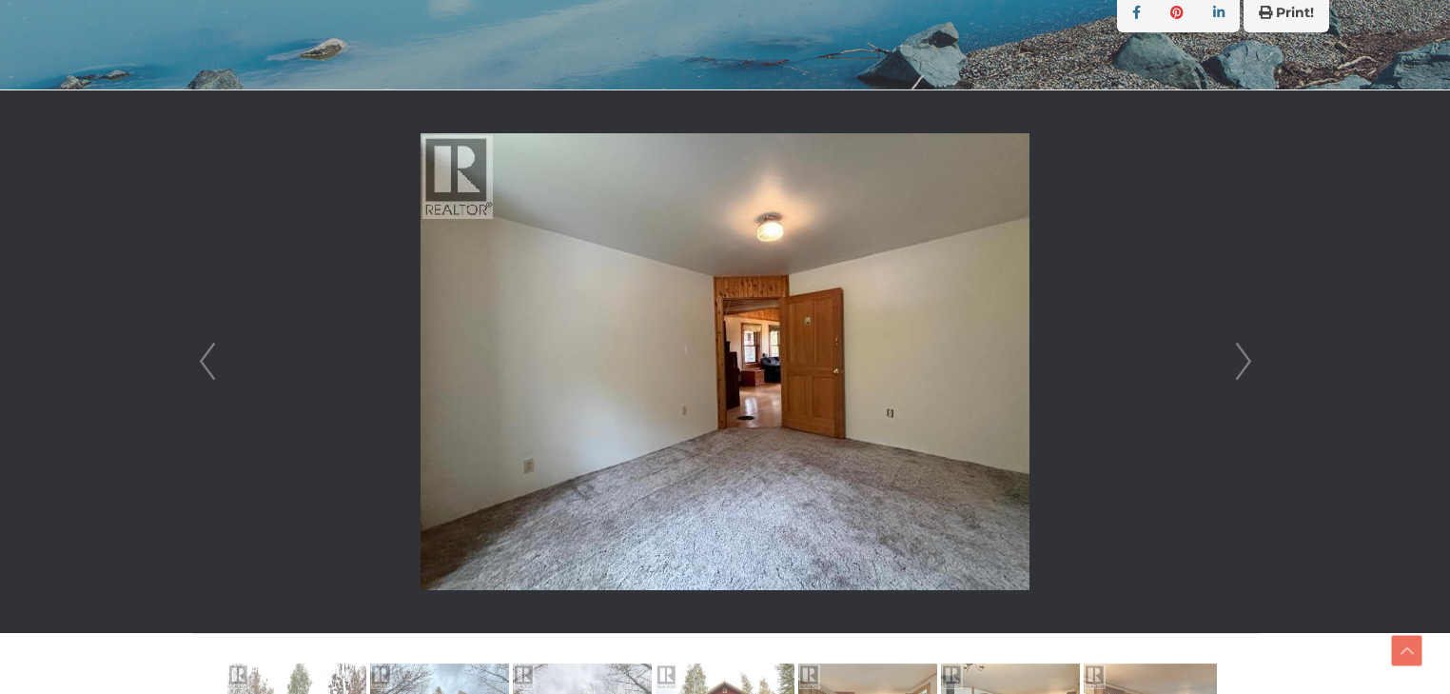
click at [1242, 357] on link "Next" at bounding box center [1243, 361] width 29 height 542
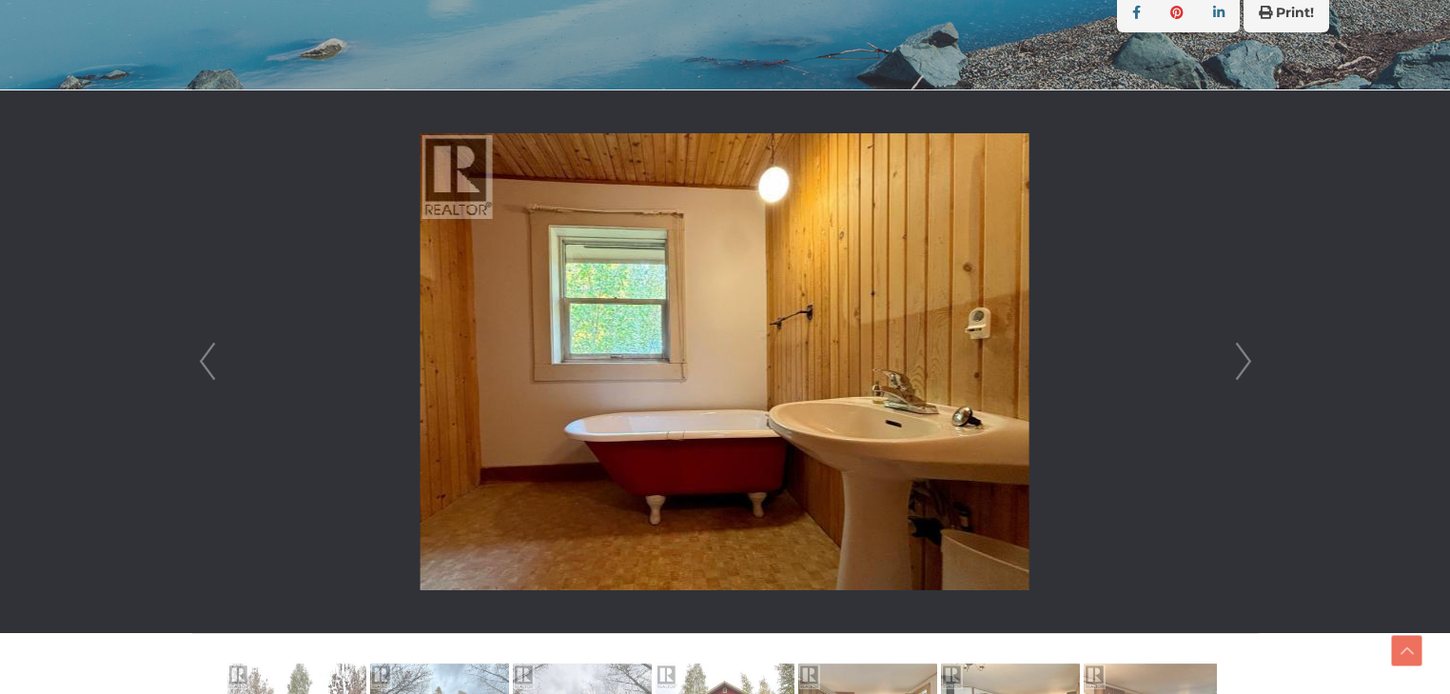
click at [1242, 357] on link "Next" at bounding box center [1243, 361] width 29 height 542
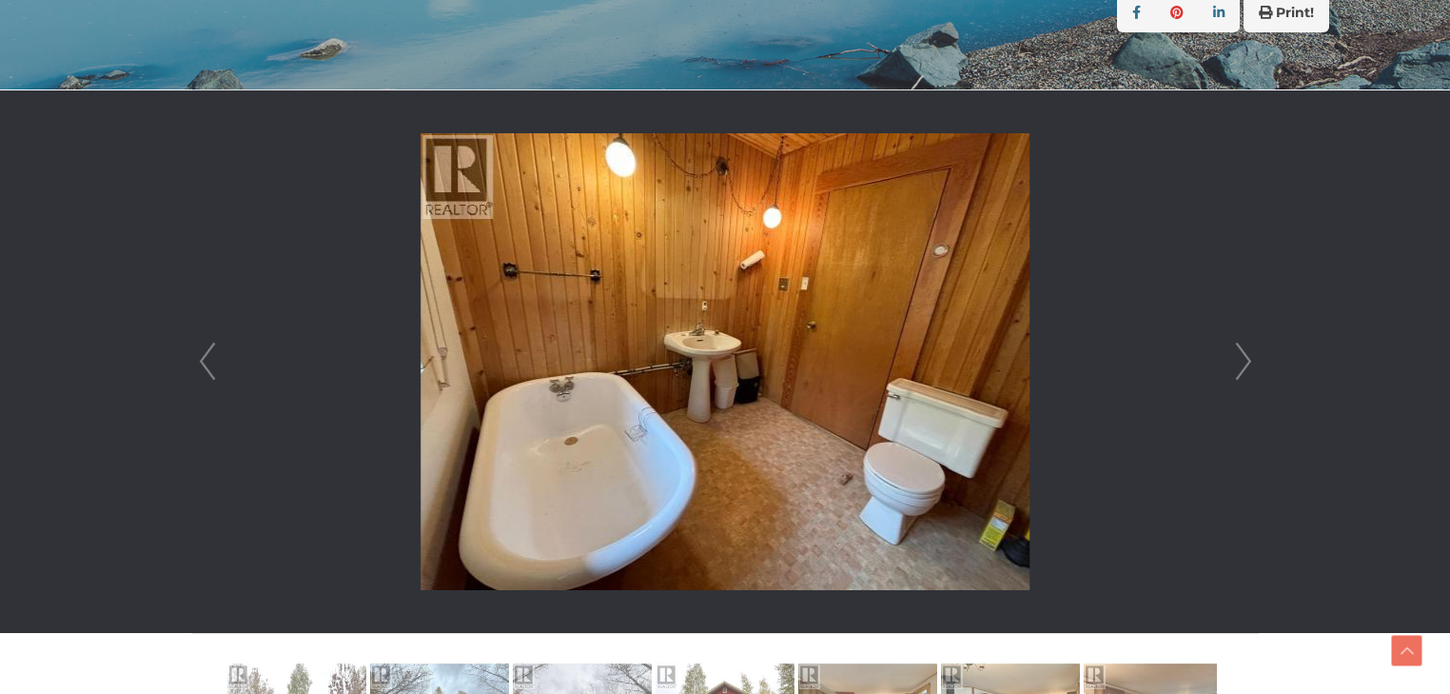
click at [1242, 357] on link "Next" at bounding box center [1243, 361] width 29 height 542
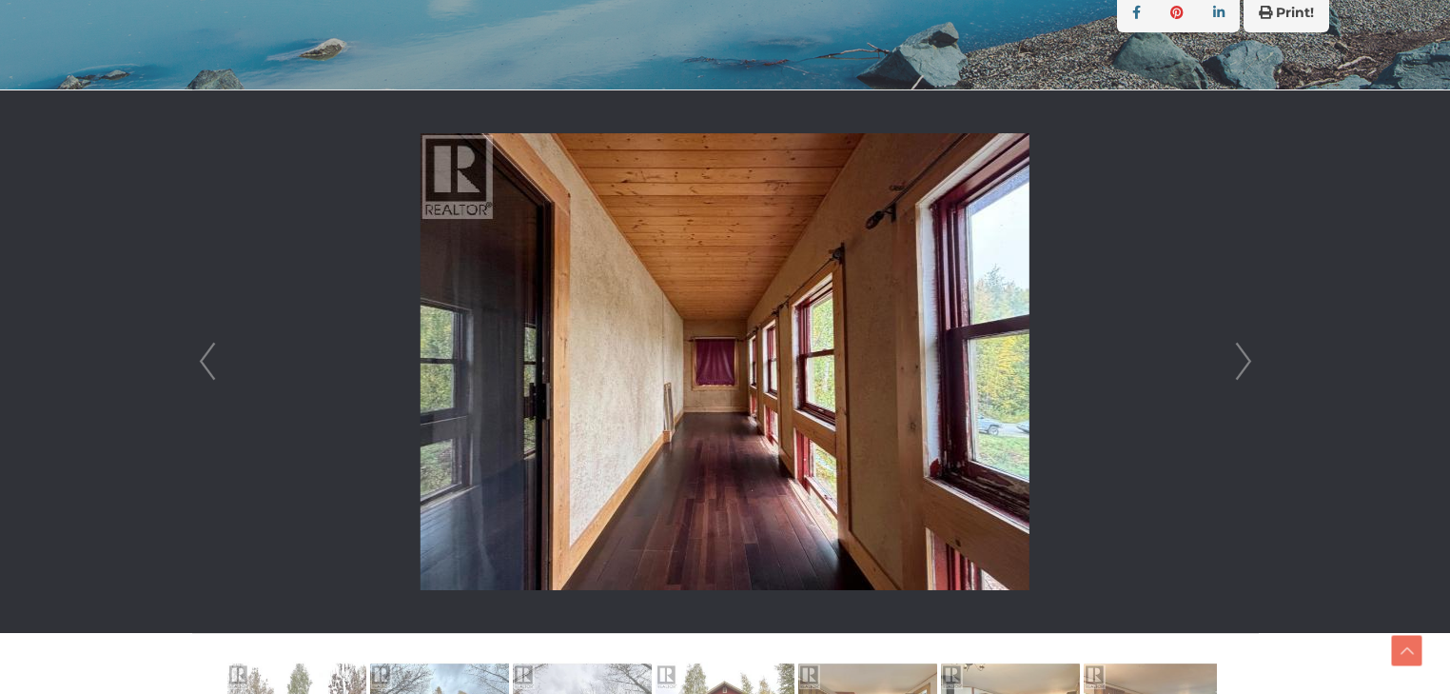
click at [1242, 357] on link "Next" at bounding box center [1243, 361] width 29 height 542
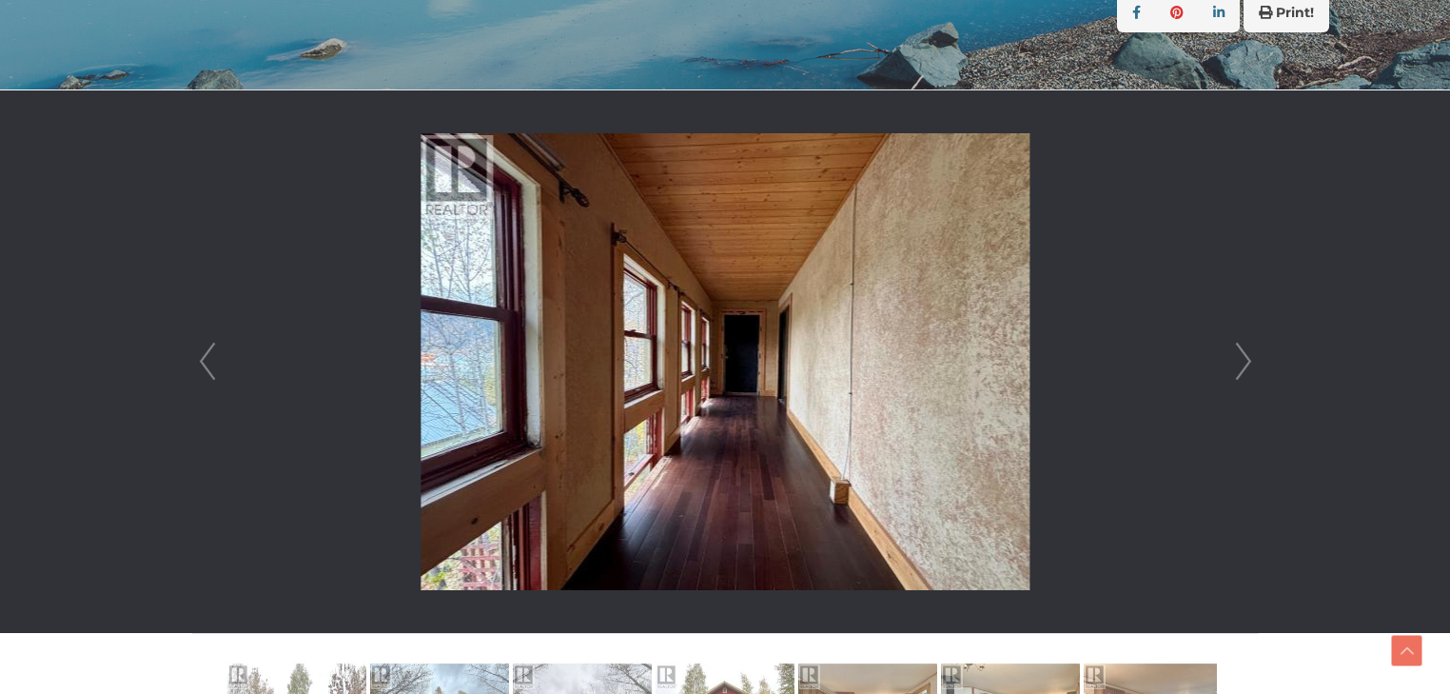
click at [1242, 357] on link "Next" at bounding box center [1243, 361] width 29 height 542
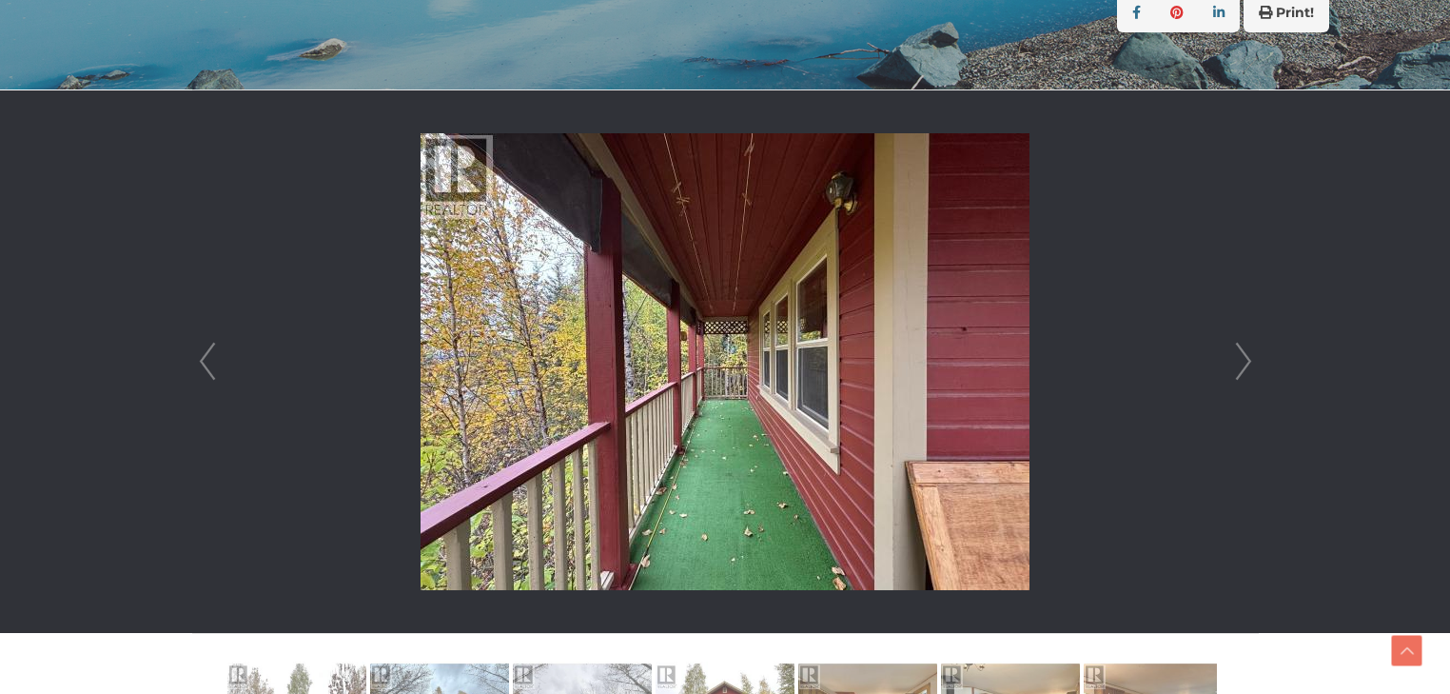
click at [1242, 357] on link "Next" at bounding box center [1243, 361] width 29 height 542
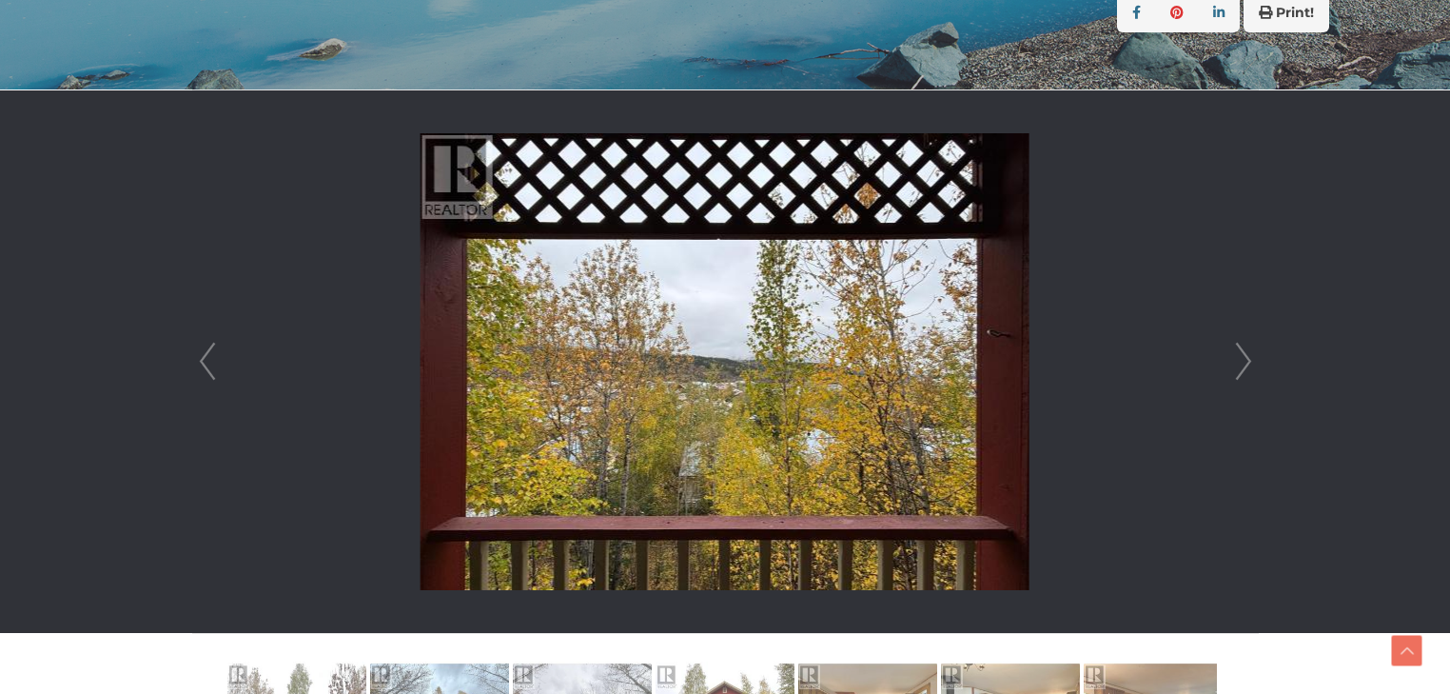
click at [1242, 357] on link "Next" at bounding box center [1243, 361] width 29 height 542
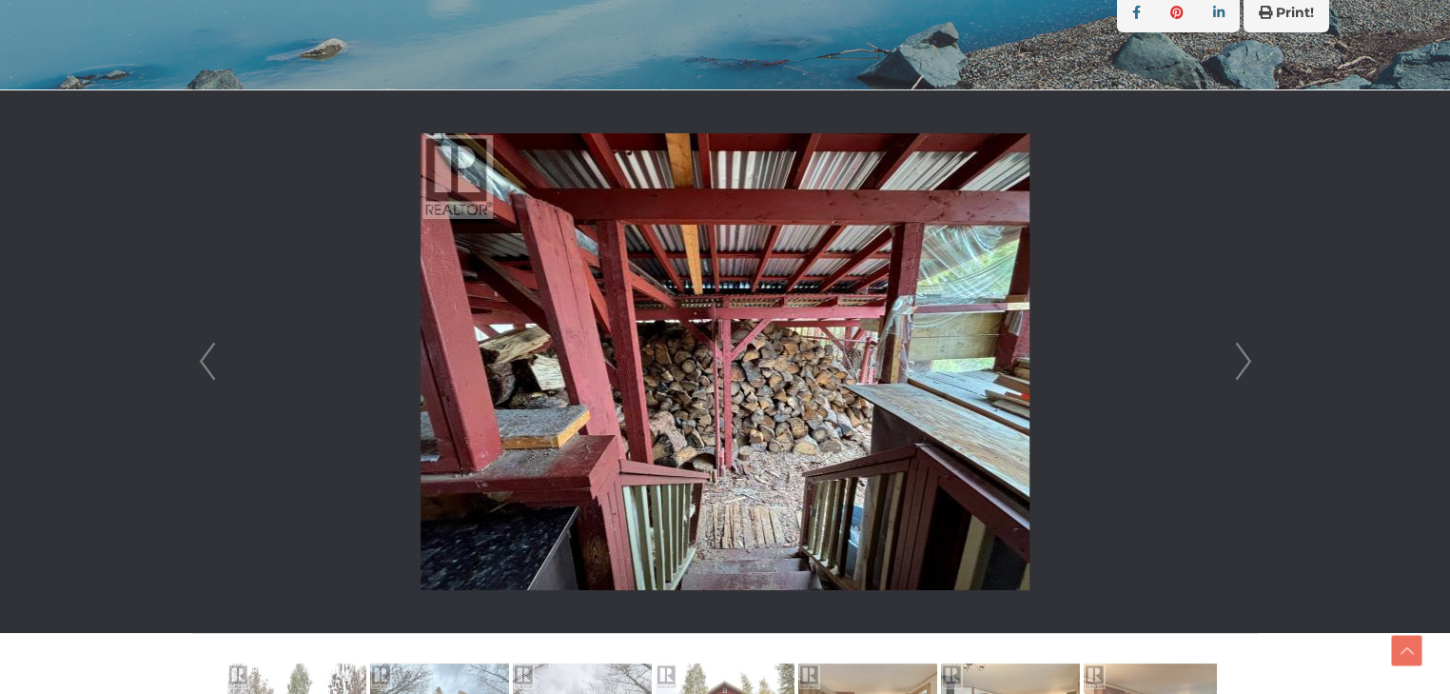
click at [1242, 357] on link "Next" at bounding box center [1243, 361] width 29 height 542
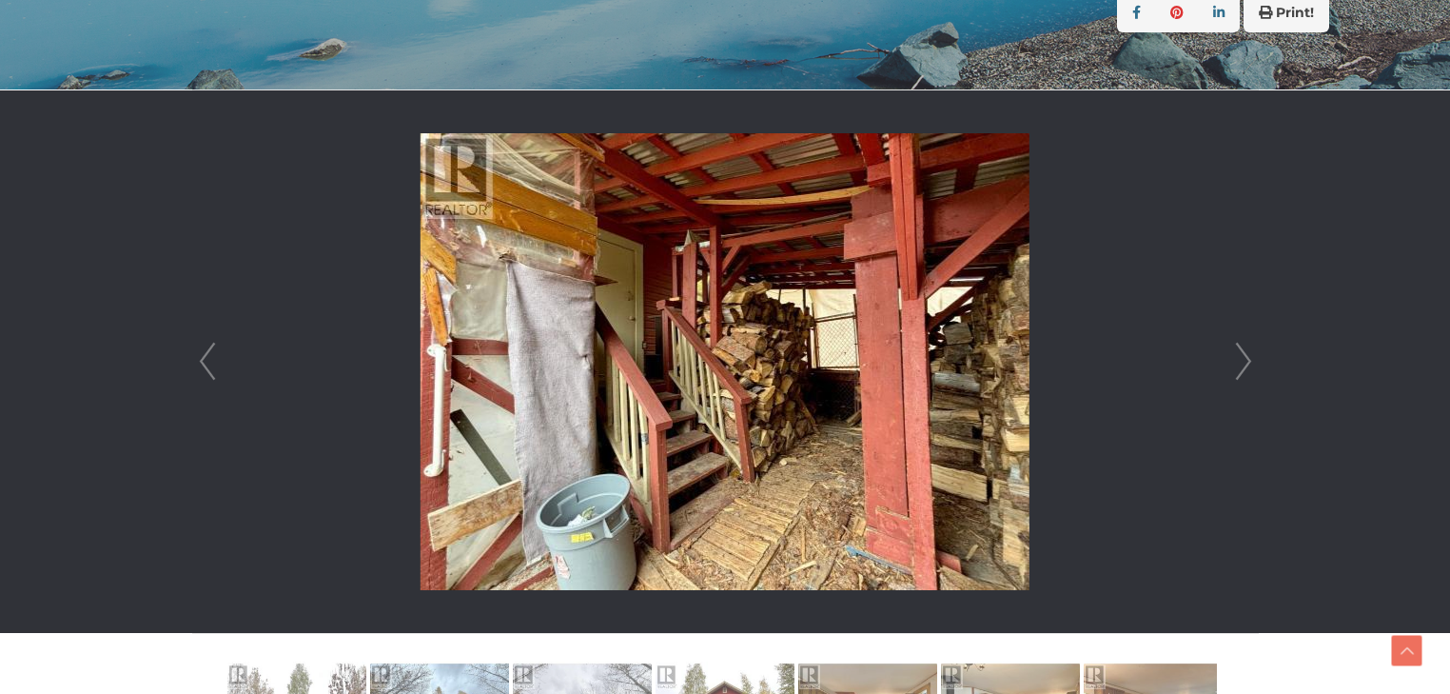
click at [1242, 357] on link "Next" at bounding box center [1243, 361] width 29 height 542
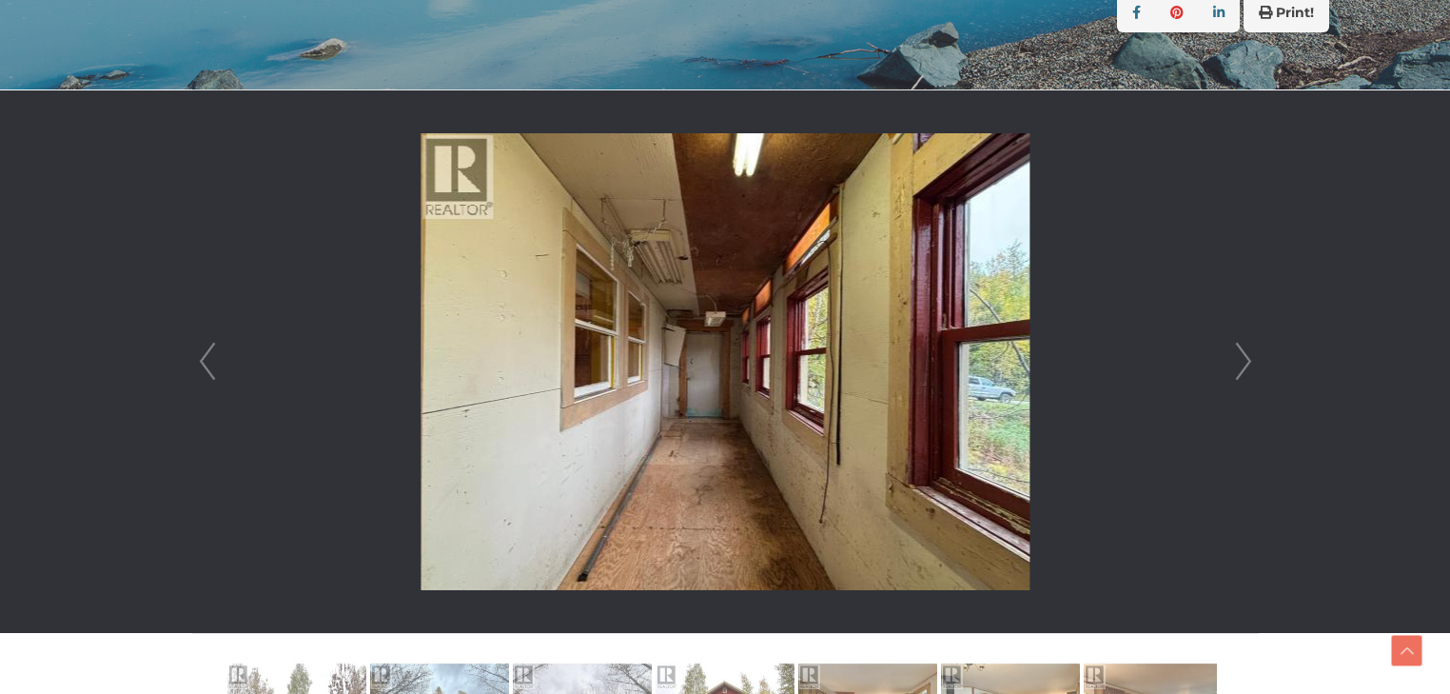
click at [1242, 357] on link "Next" at bounding box center [1243, 361] width 29 height 542
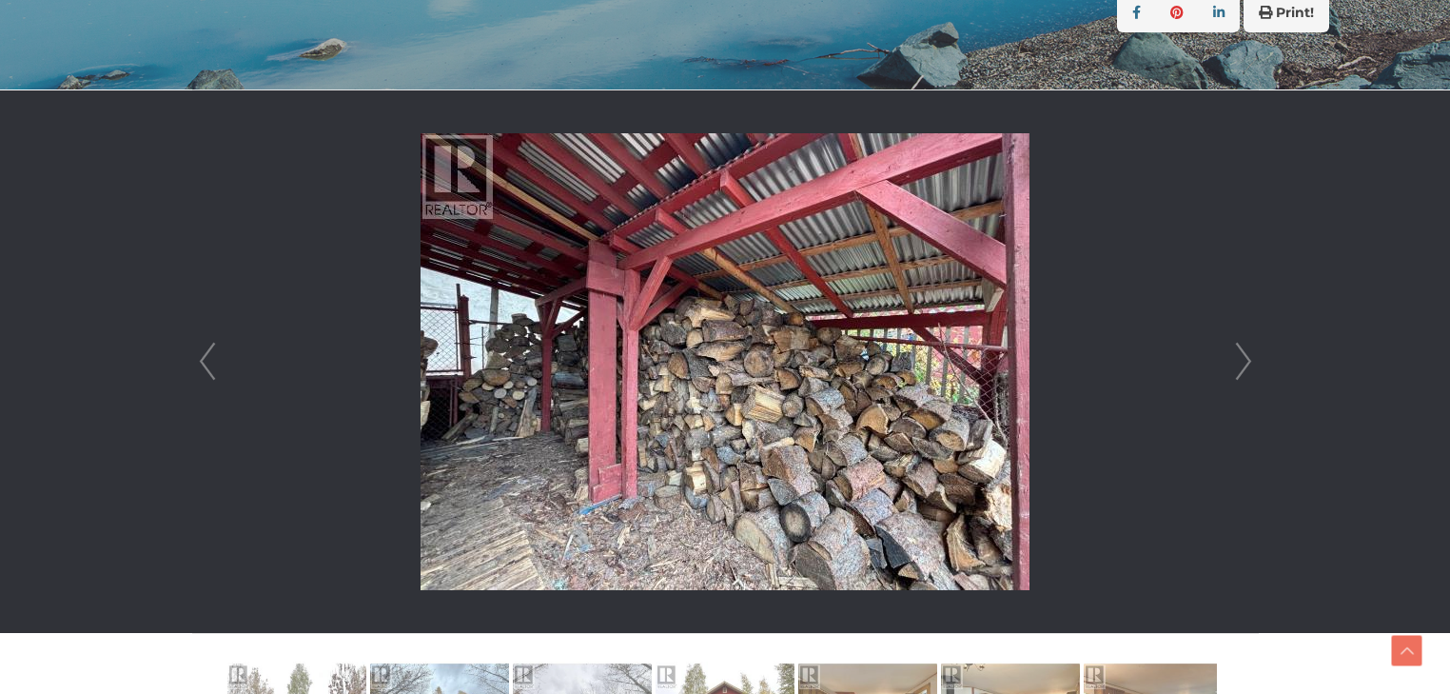
click at [1242, 357] on link "Next" at bounding box center [1243, 361] width 29 height 542
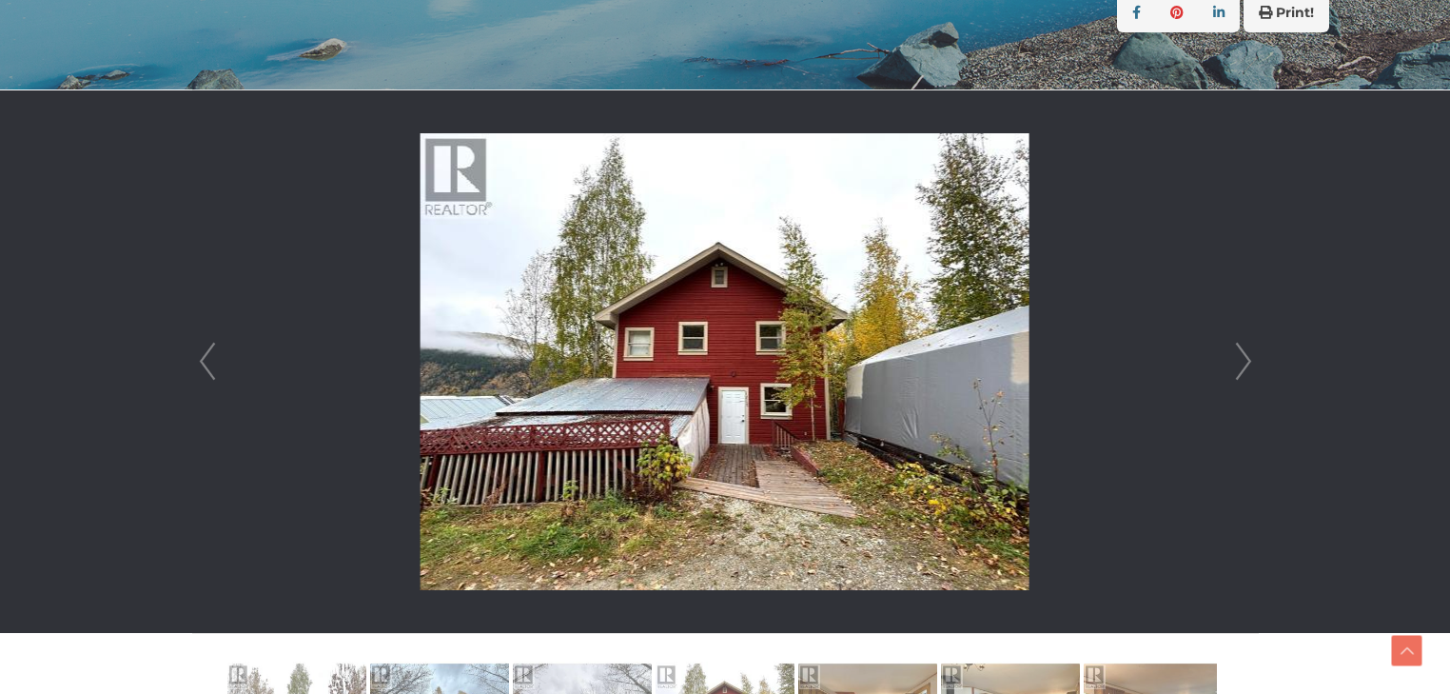
click at [1242, 357] on link "Next" at bounding box center [1243, 361] width 29 height 542
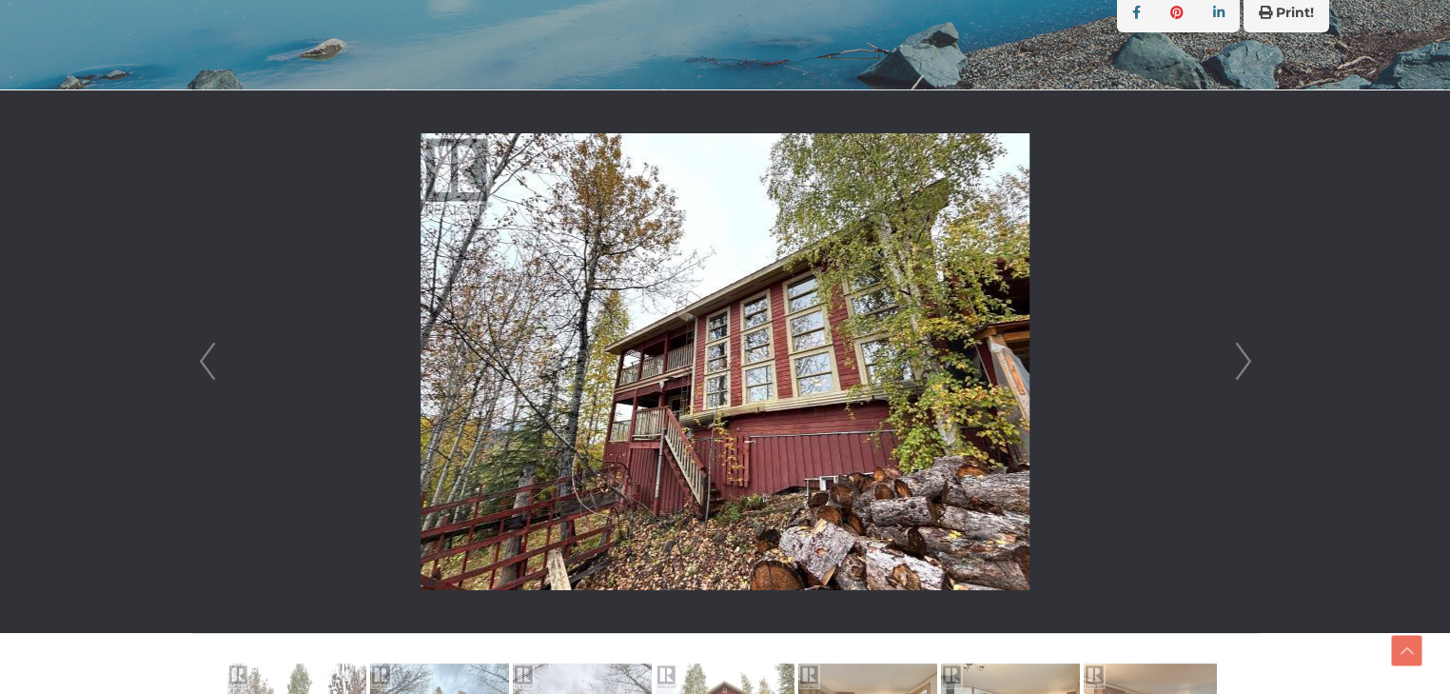
click at [1242, 357] on link "Next" at bounding box center [1243, 361] width 29 height 542
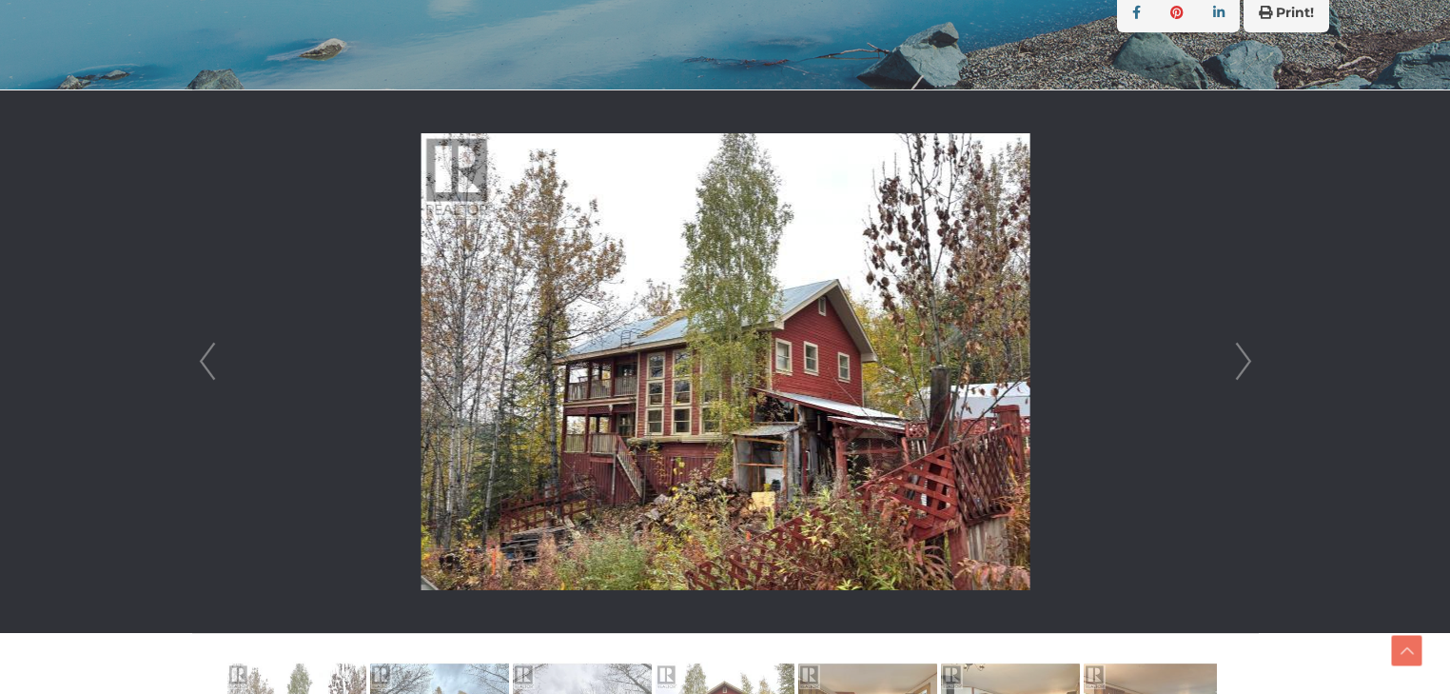
click at [1242, 357] on link "Next" at bounding box center [1243, 361] width 29 height 542
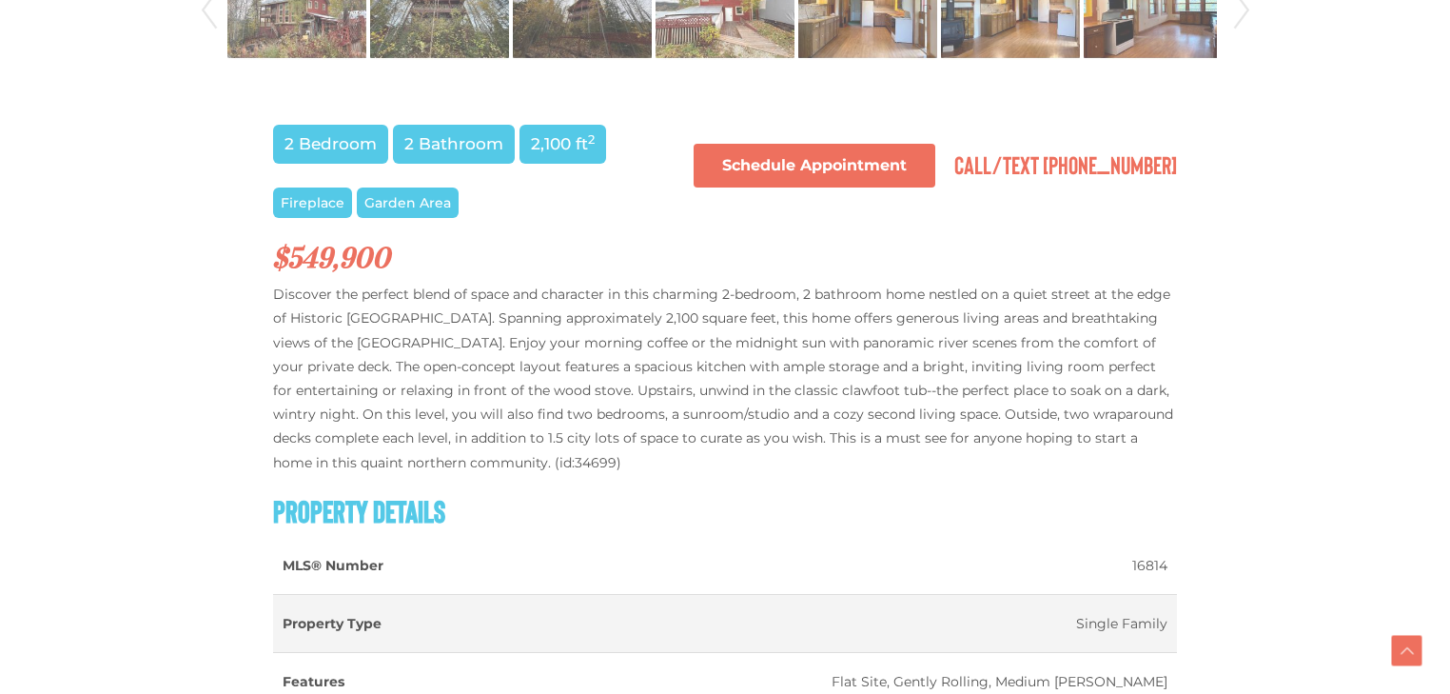
scroll to position [1218, 0]
